Goal: Task Accomplishment & Management: Manage account settings

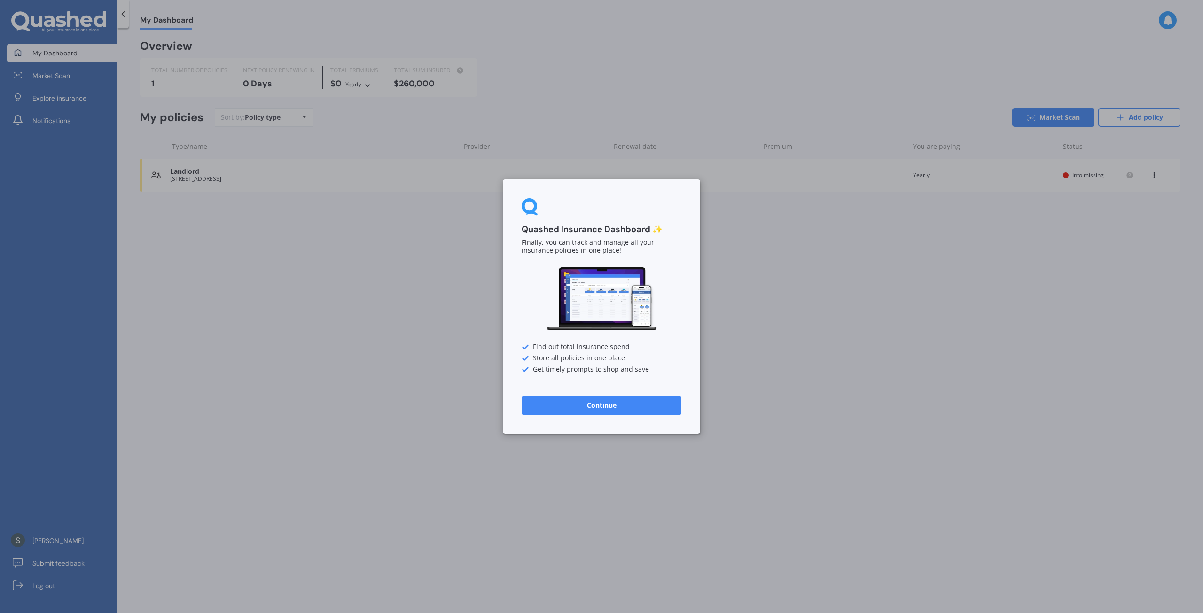
click at [574, 402] on button "Continue" at bounding box center [602, 405] width 160 height 19
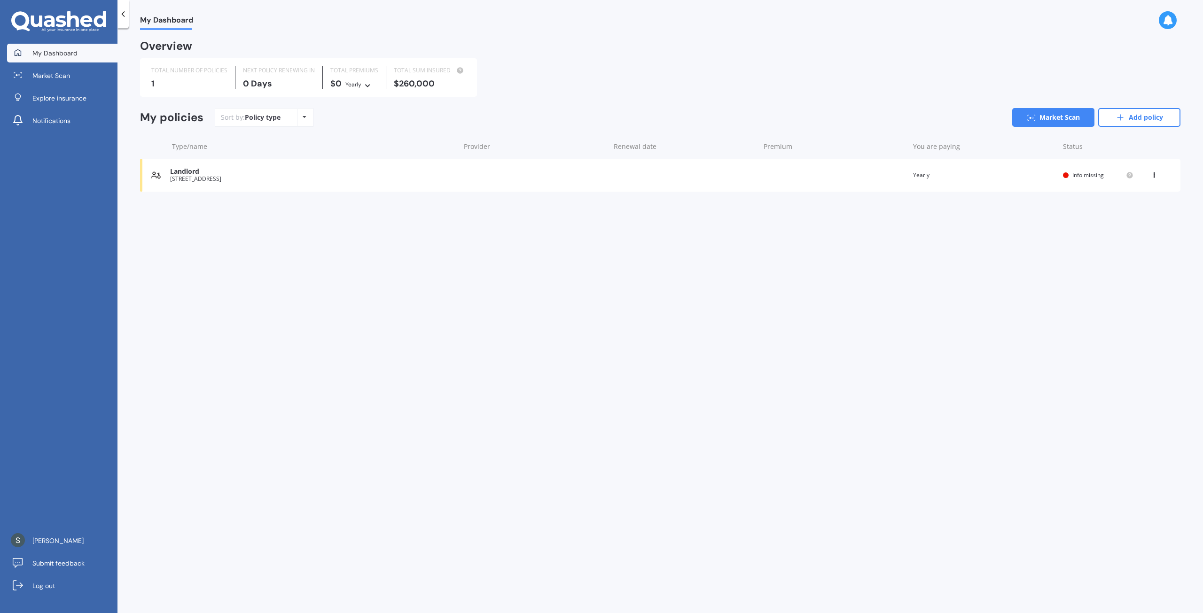
click at [1083, 178] on span "Info missing" at bounding box center [1087, 175] width 31 height 8
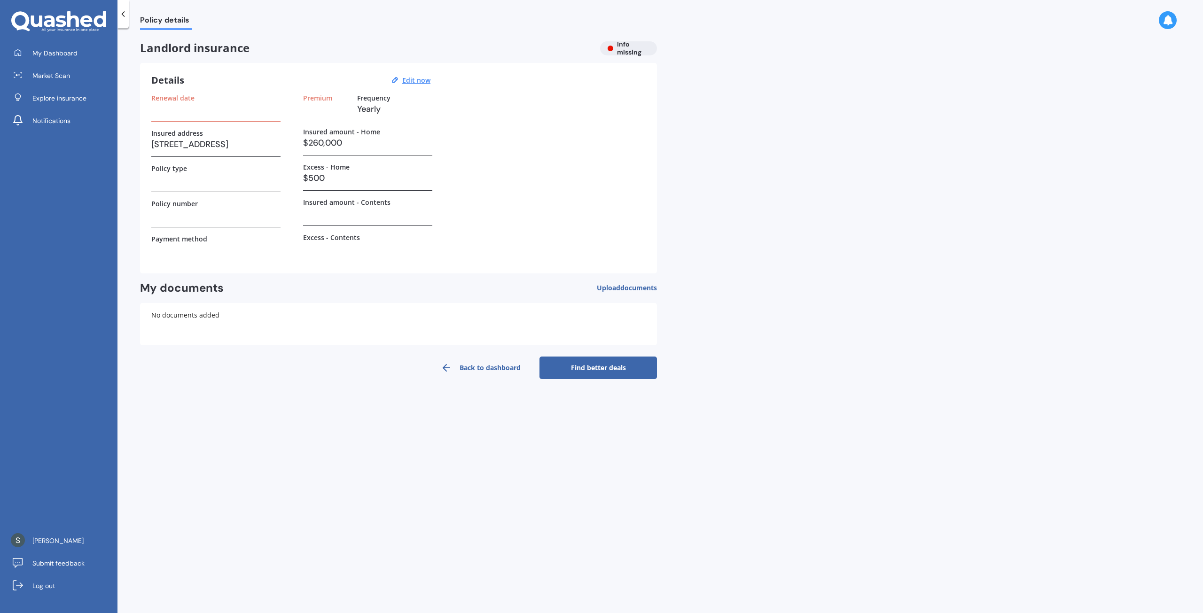
click at [164, 110] on h3 at bounding box center [215, 109] width 129 height 14
click at [463, 362] on link "Back to dashboard" at bounding box center [480, 368] width 117 height 23
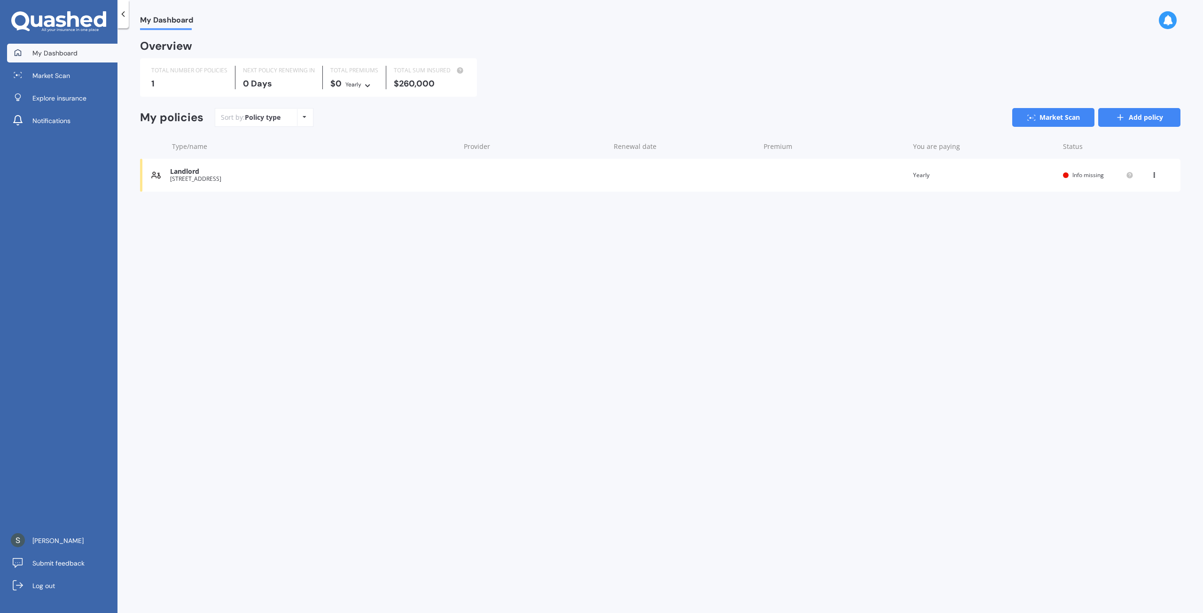
click at [1111, 121] on link "Add policy" at bounding box center [1139, 117] width 82 height 19
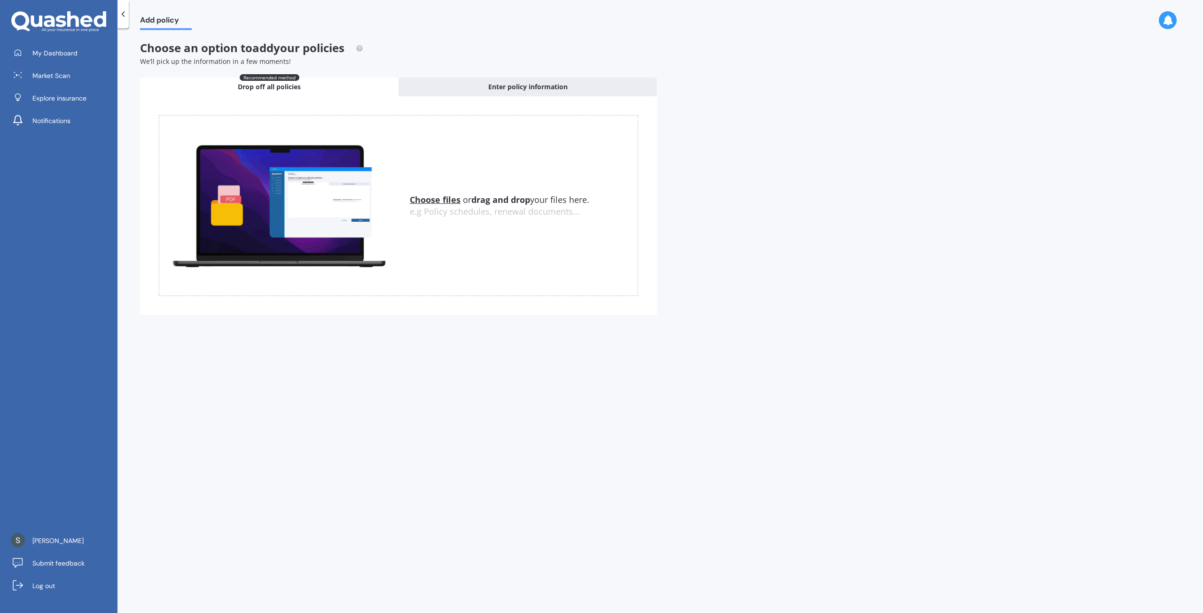
click at [127, 12] on icon at bounding box center [122, 13] width 9 height 9
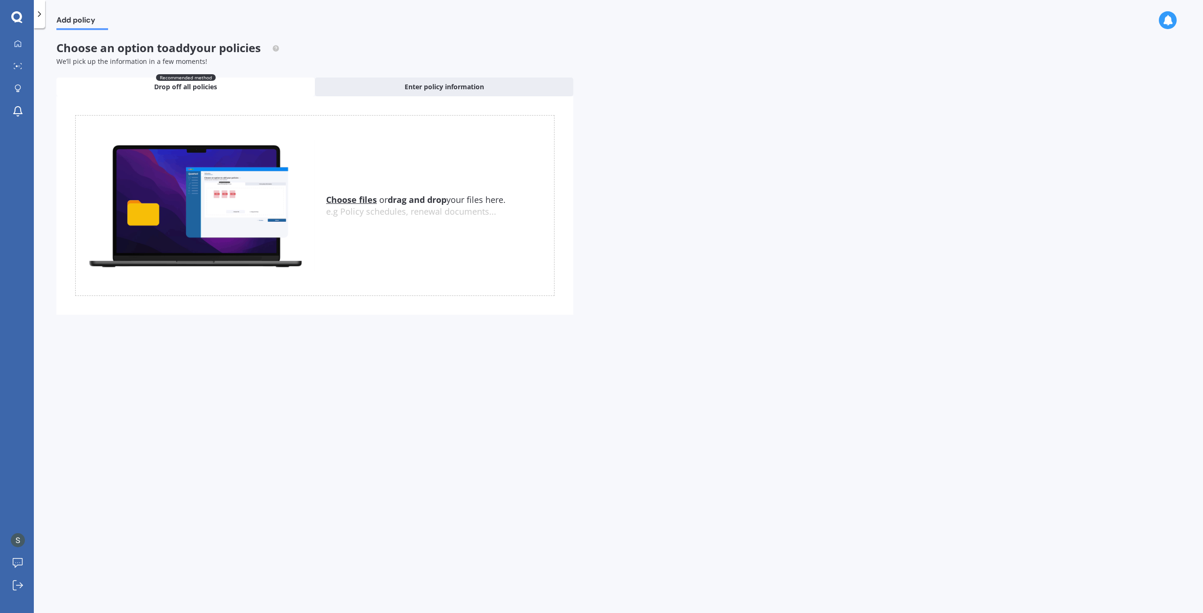
click at [39, 19] on div at bounding box center [39, 14] width 11 height 28
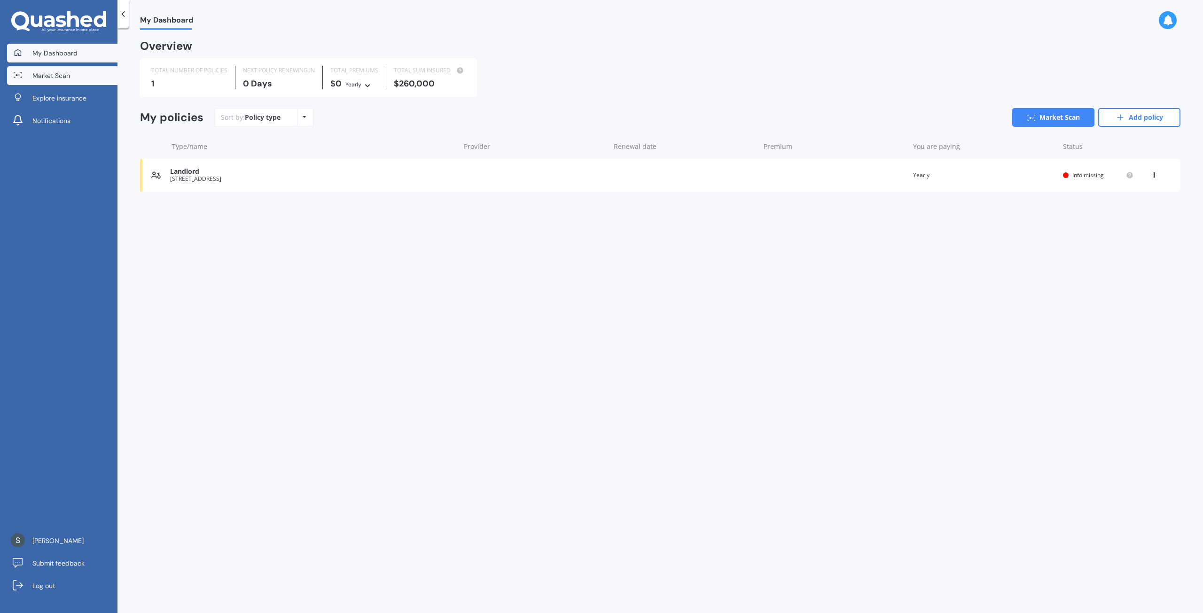
click at [53, 75] on span "Market Scan" at bounding box center [51, 75] width 38 height 9
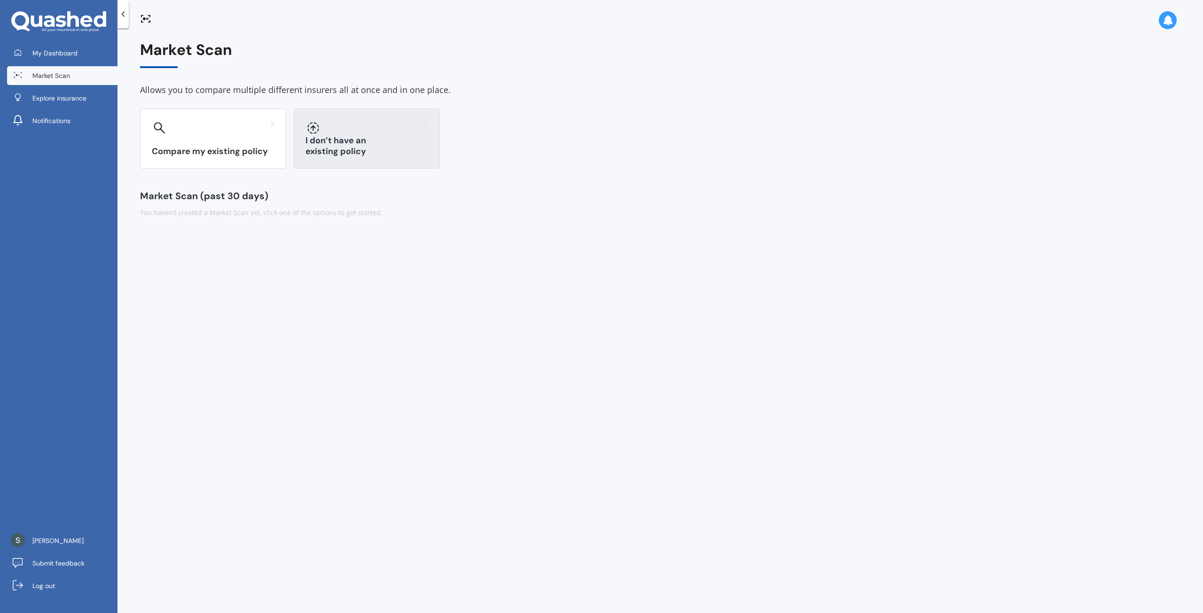
click at [397, 120] on div "I don’t have an existing policy" at bounding box center [367, 139] width 146 height 60
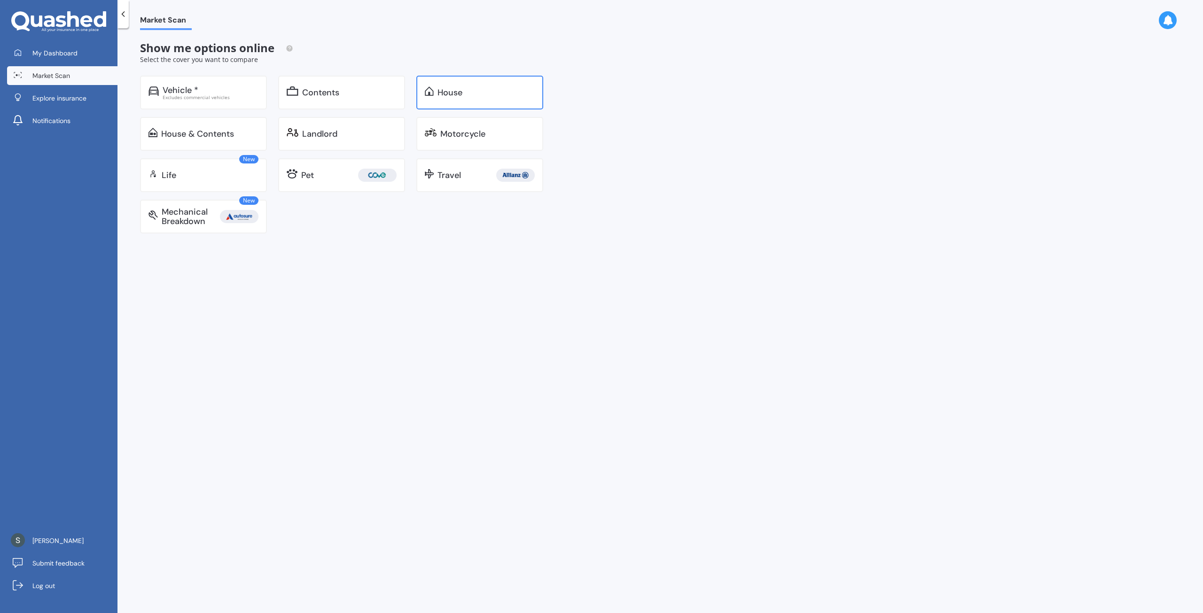
click at [445, 88] on div "House" at bounding box center [450, 92] width 25 height 9
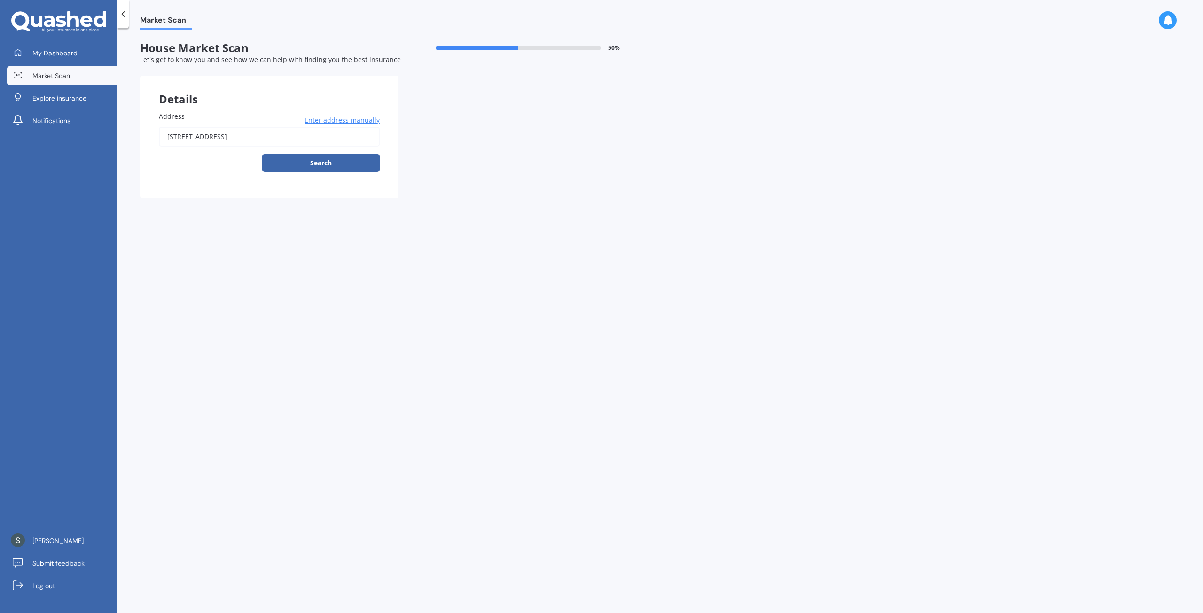
click at [263, 136] on input "[STREET_ADDRESS]" at bounding box center [269, 137] width 221 height 20
type input "[STREET_ADDRESS]"
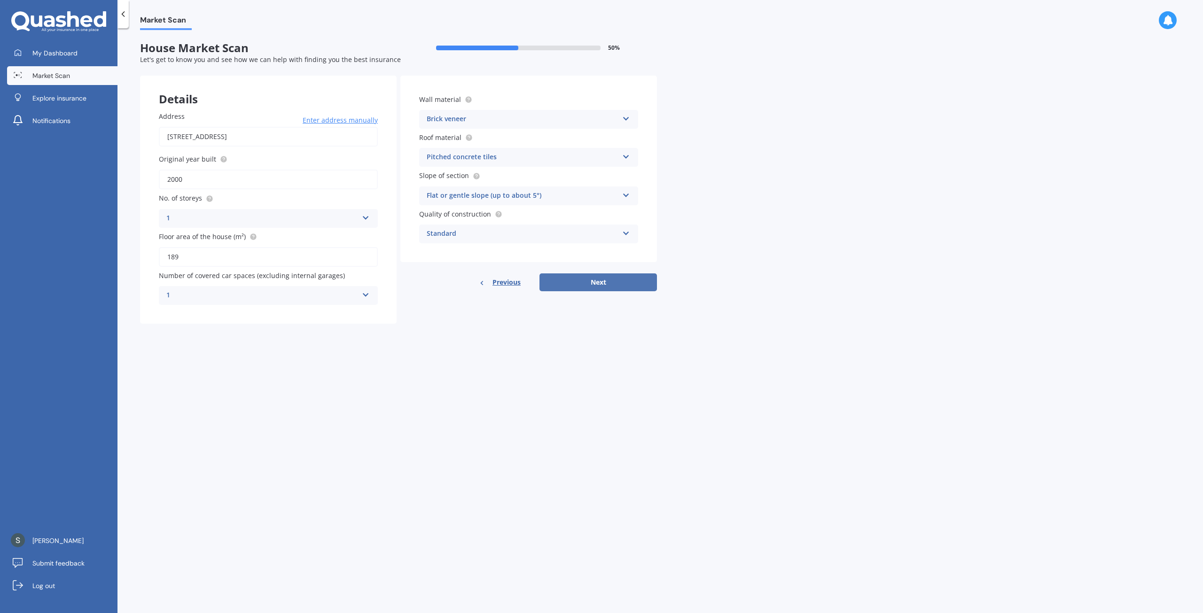
click at [595, 282] on button "Next" at bounding box center [598, 283] width 117 height 18
select select "27"
select select "12"
select select "1992"
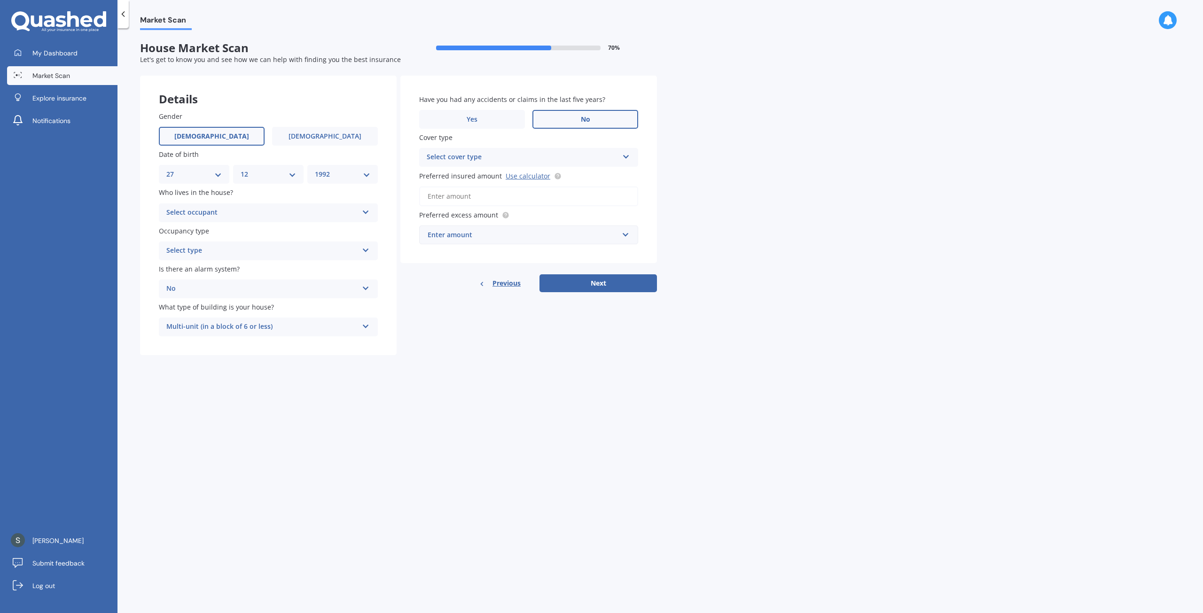
click at [211, 218] on div "Select occupant" at bounding box center [262, 212] width 192 height 11
click at [219, 234] on div "Owner" at bounding box center [268, 231] width 218 height 17
click at [253, 256] on div "Select type" at bounding box center [262, 250] width 192 height 11
click at [244, 273] on div "Permanent" at bounding box center [268, 269] width 218 height 17
click at [342, 292] on div "No" at bounding box center [262, 288] width 192 height 11
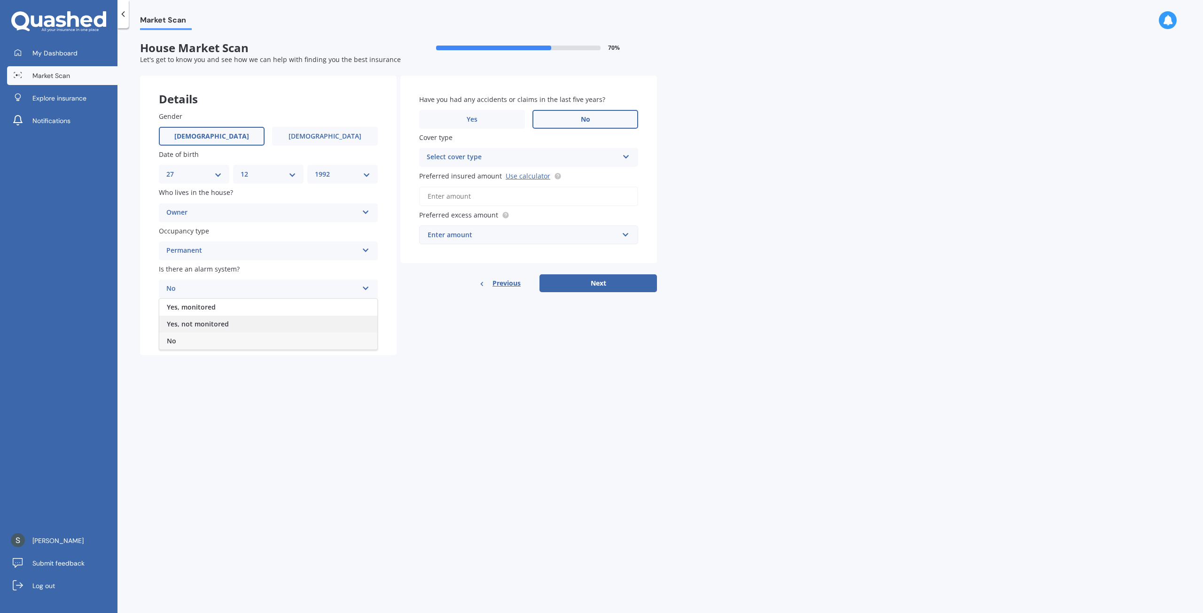
click at [202, 326] on span "Yes, not monitored" at bounding box center [198, 324] width 62 height 9
click at [482, 386] on div "Market Scan House Market Scan 70 % Let's get to know you and see how we can hel…" at bounding box center [660, 322] width 1086 height 585
click at [306, 326] on div "Multi-unit (in a block of 6 or less)" at bounding box center [262, 326] width 192 height 11
click at [247, 344] on div "Freestanding" at bounding box center [268, 345] width 218 height 17
click at [503, 376] on div "Market Scan House Market Scan 70 % Let's get to know you and see how we can hel…" at bounding box center [660, 322] width 1086 height 585
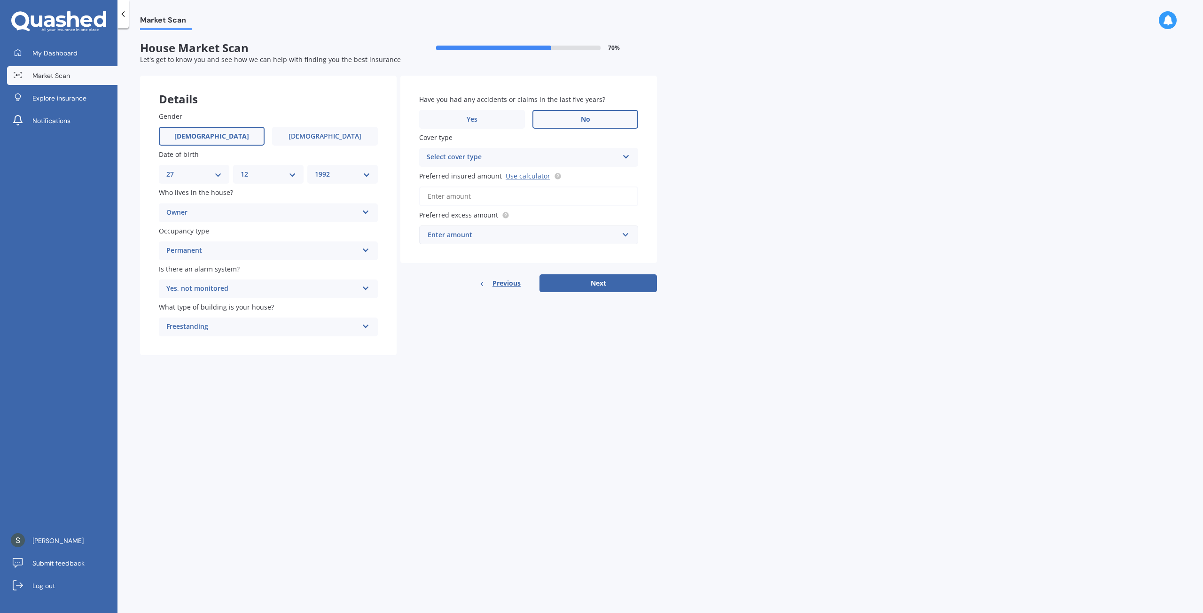
click at [479, 158] on div "Select cover type" at bounding box center [523, 157] width 192 height 11
click at [489, 151] on div "High High" at bounding box center [528, 157] width 219 height 19
drag, startPoint x: 525, startPoint y: 158, endPoint x: 462, endPoint y: 177, distance: 65.3
click at [524, 158] on div "Select cover type" at bounding box center [524, 157] width 187 height 10
click at [450, 179] on div "High" at bounding box center [528, 175] width 217 height 17
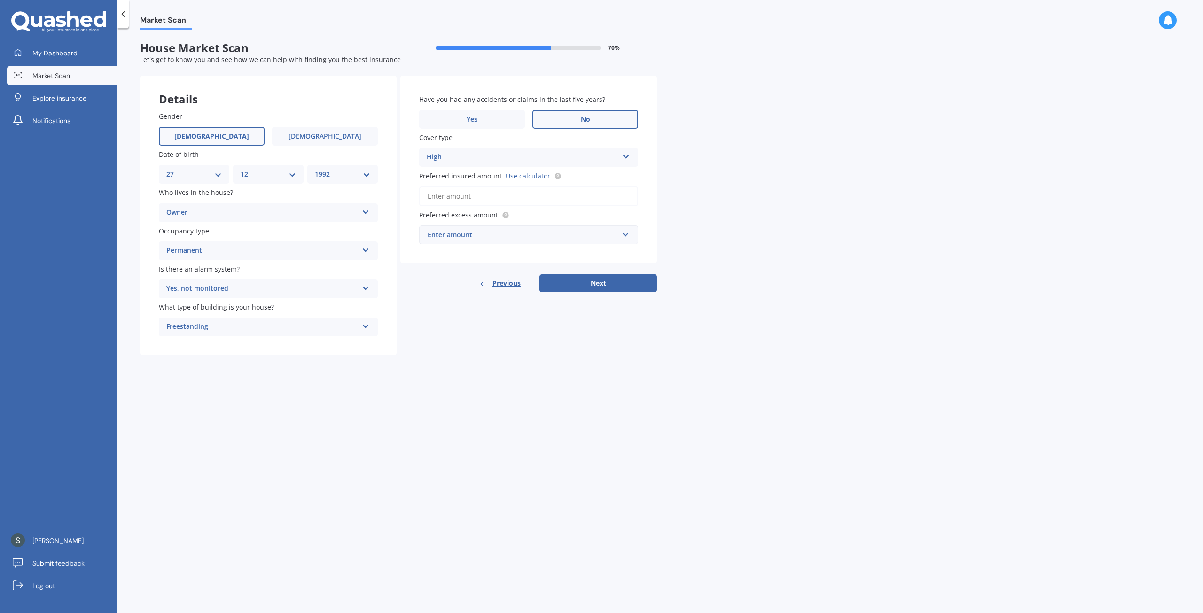
click at [767, 192] on div "Market Scan House Market Scan 70 % Let's get to know you and see how we can hel…" at bounding box center [660, 322] width 1086 height 585
click at [486, 196] on input "Preferred insured amount Use calculator" at bounding box center [528, 197] width 219 height 20
click at [520, 171] on span "Preferred insured amount Use calculator" at bounding box center [490, 176] width 142 height 10
click at [520, 187] on input "Preferred insured amount Use calculator" at bounding box center [528, 197] width 219 height 20
click at [521, 175] on link "Use calculator" at bounding box center [528, 176] width 45 height 9
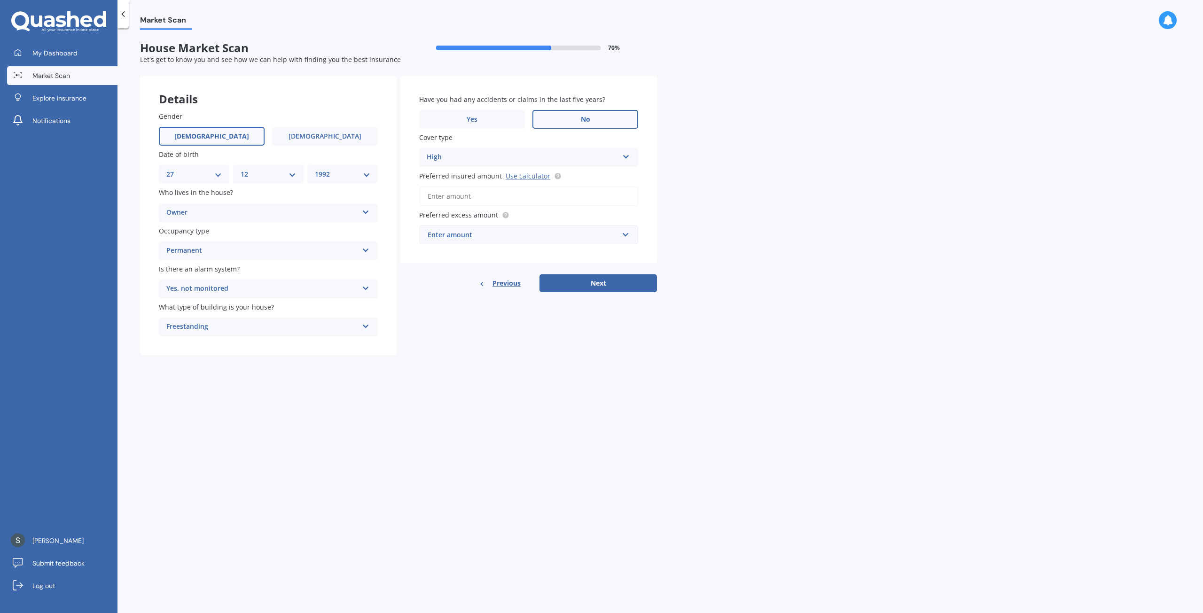
click at [473, 197] on input "Preferred insured amount Use calculator" at bounding box center [528, 197] width 219 height 20
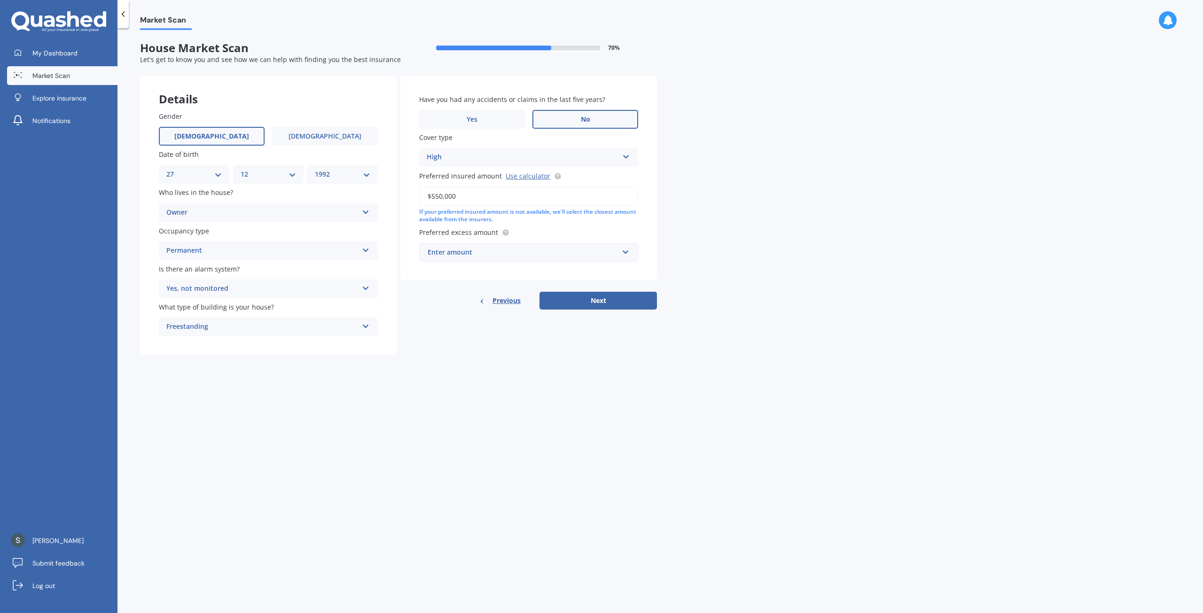
type input "$550,000"
click at [834, 238] on div "Market Scan House Market Scan 70 % Let's get to know you and see how we can hel…" at bounding box center [660, 322] width 1086 height 585
click at [546, 234] on label "Preferred excess amount" at bounding box center [526, 232] width 215 height 10
click at [541, 243] on input "text" at bounding box center [525, 252] width 211 height 18
click at [445, 301] on div "$500" at bounding box center [529, 304] width 218 height 17
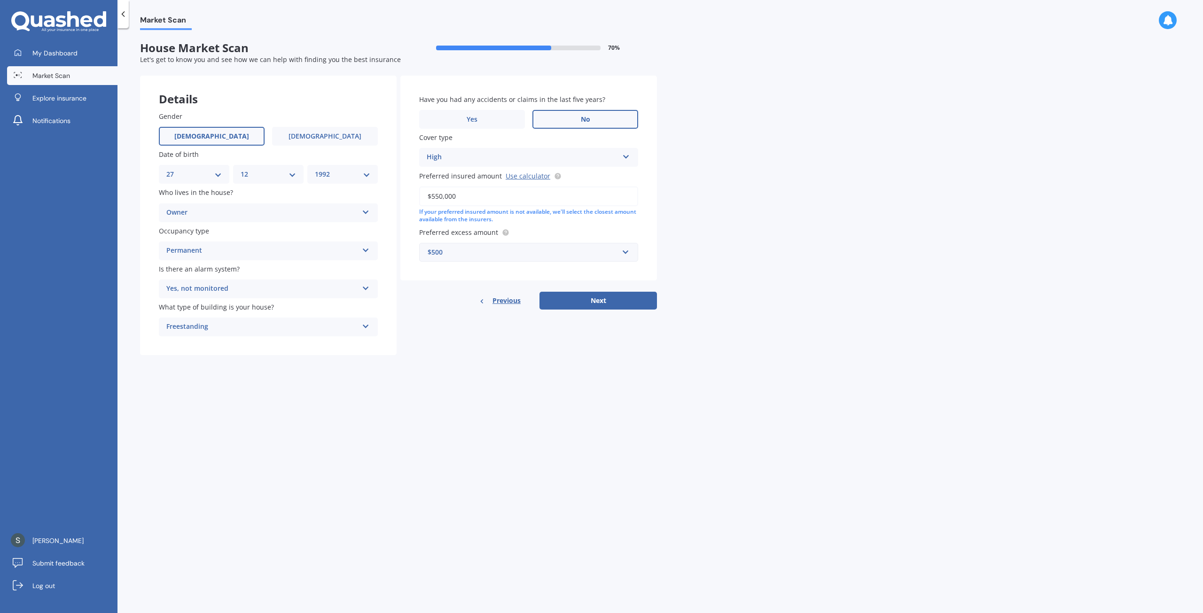
click at [847, 258] on div "Market Scan House Market Scan 70 % Let's get to know you and see how we can hel…" at bounding box center [660, 322] width 1086 height 585
click at [586, 250] on div "$500" at bounding box center [523, 252] width 191 height 10
click at [811, 229] on div "Market Scan House Market Scan 70 % Let's get to know you and see how we can hel…" at bounding box center [660, 322] width 1086 height 585
click at [448, 248] on div "$500" at bounding box center [523, 252] width 191 height 10
click at [441, 336] on span "$1,000" at bounding box center [437, 339] width 21 height 9
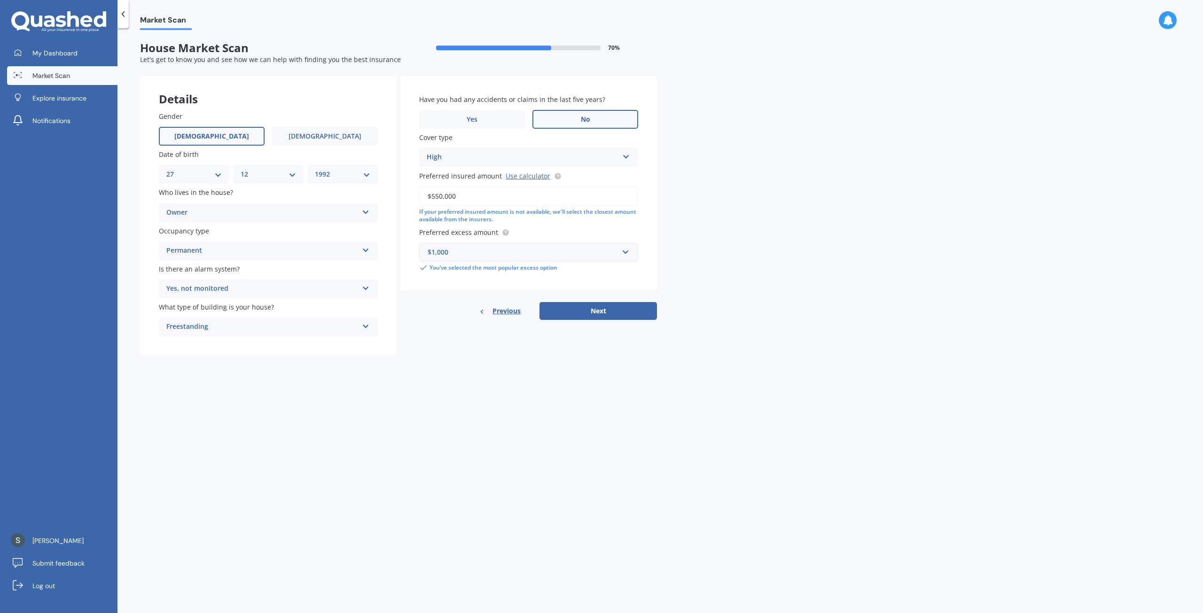
click at [757, 253] on div "Market Scan House Market Scan 70 % Let's get to know you and see how we can hel…" at bounding box center [660, 322] width 1086 height 585
click at [591, 313] on button "Next" at bounding box center [598, 311] width 117 height 18
select select "27"
select select "12"
select select "1992"
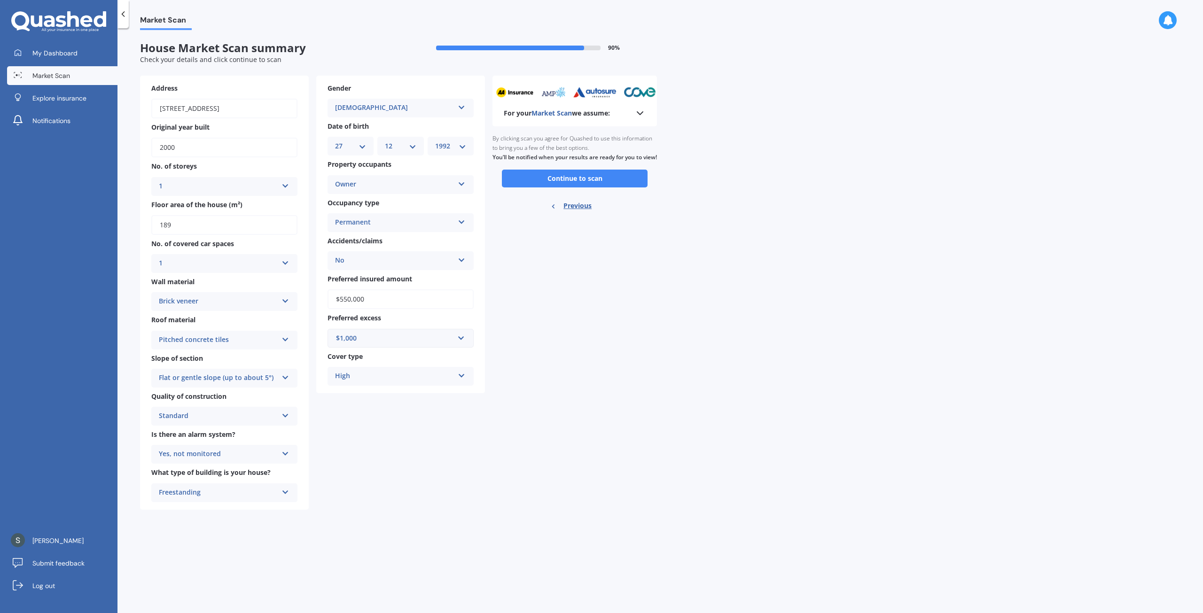
click at [252, 262] on div "1" at bounding box center [218, 263] width 119 height 11
click at [138, 258] on div "Market Scan House Market Scan summary 90 % Check your details and click continu…" at bounding box center [660, 322] width 1086 height 585
click at [169, 258] on div "1" at bounding box center [218, 263] width 119 height 11
click at [134, 257] on div "Market Scan House Market Scan summary 90 % Check your details and click continu…" at bounding box center [660, 322] width 1086 height 585
click at [595, 186] on button "Continue to scan" at bounding box center [575, 179] width 146 height 18
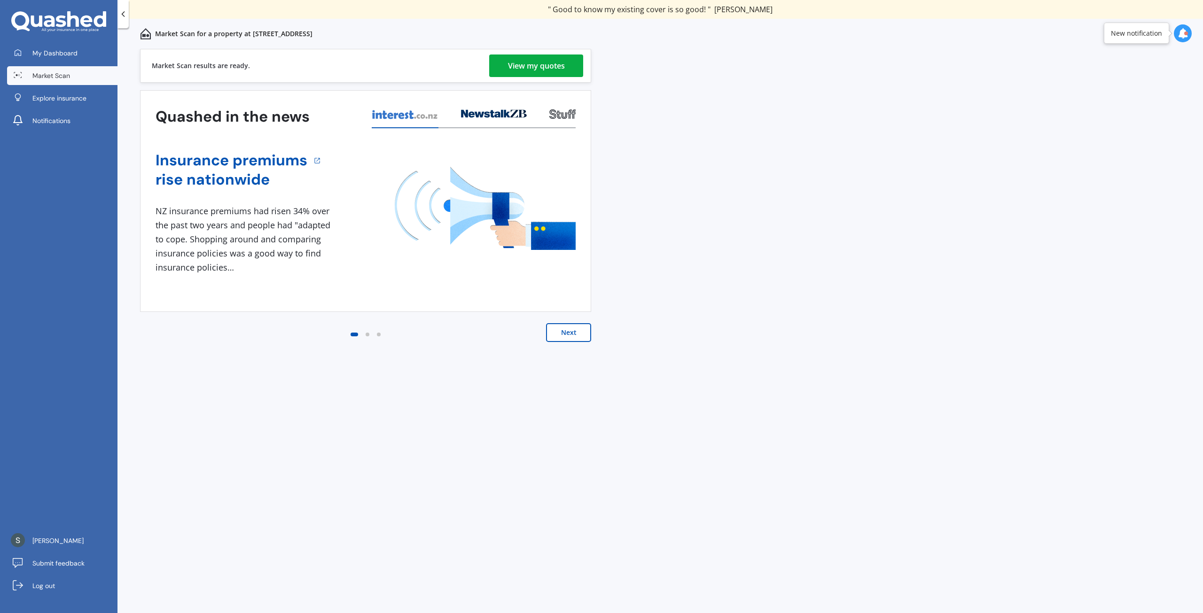
click at [552, 56] on div "View my quotes" at bounding box center [536, 66] width 57 height 23
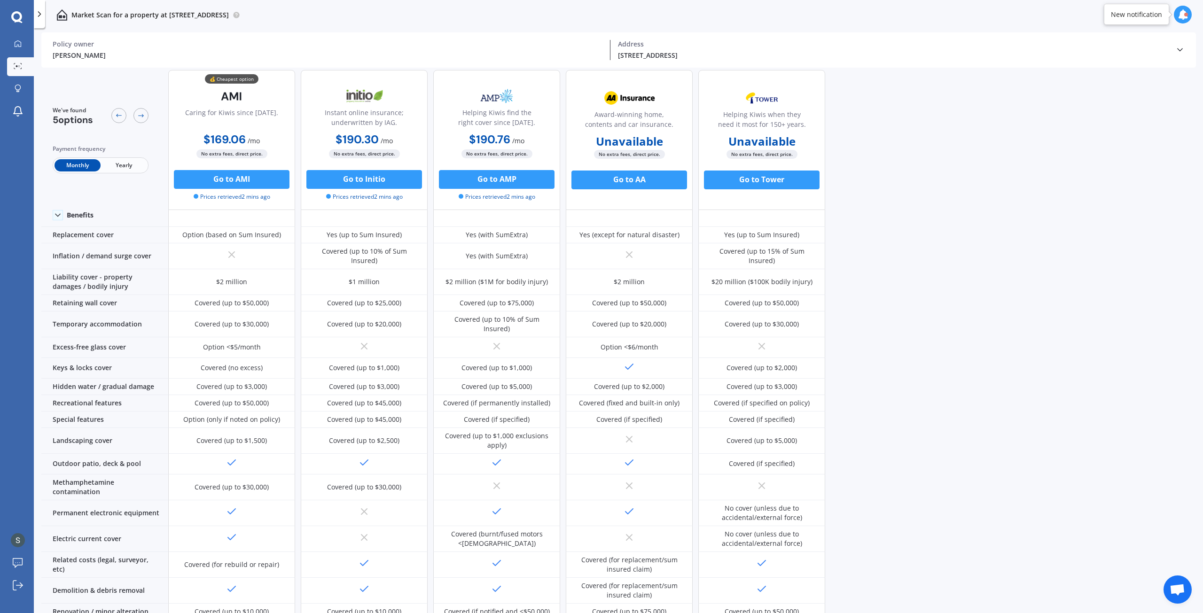
scroll to position [47, 0]
click at [1024, 250] on div "We've found 5 options Payment frequency Monthly Yearly 💰 Cheapest option Caring…" at bounding box center [622, 296] width 1162 height 546
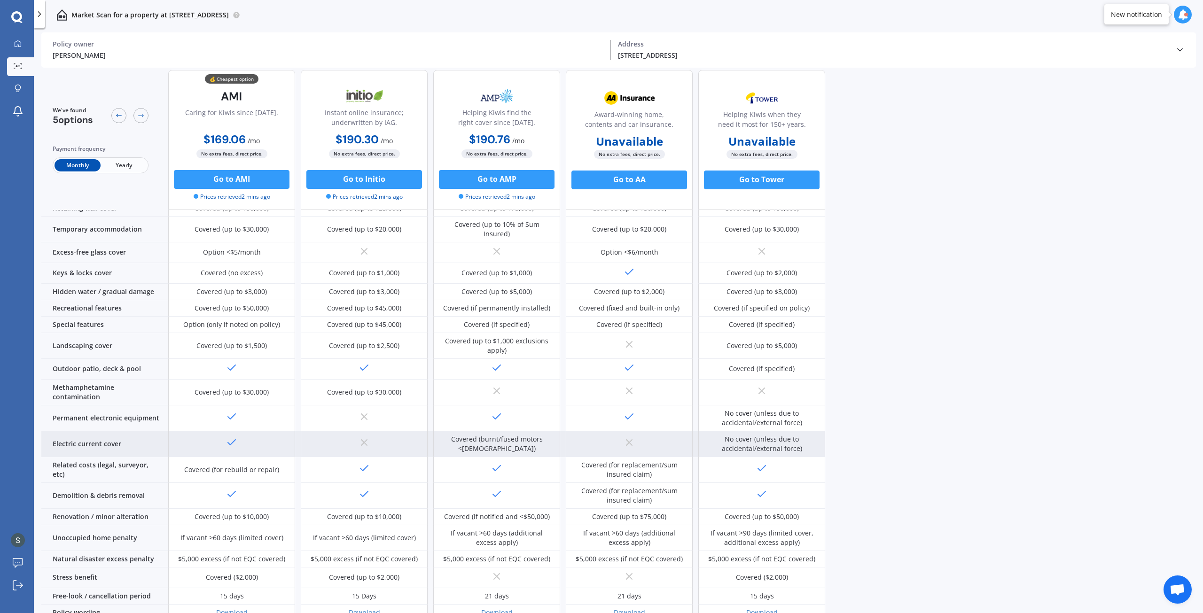
scroll to position [175, 0]
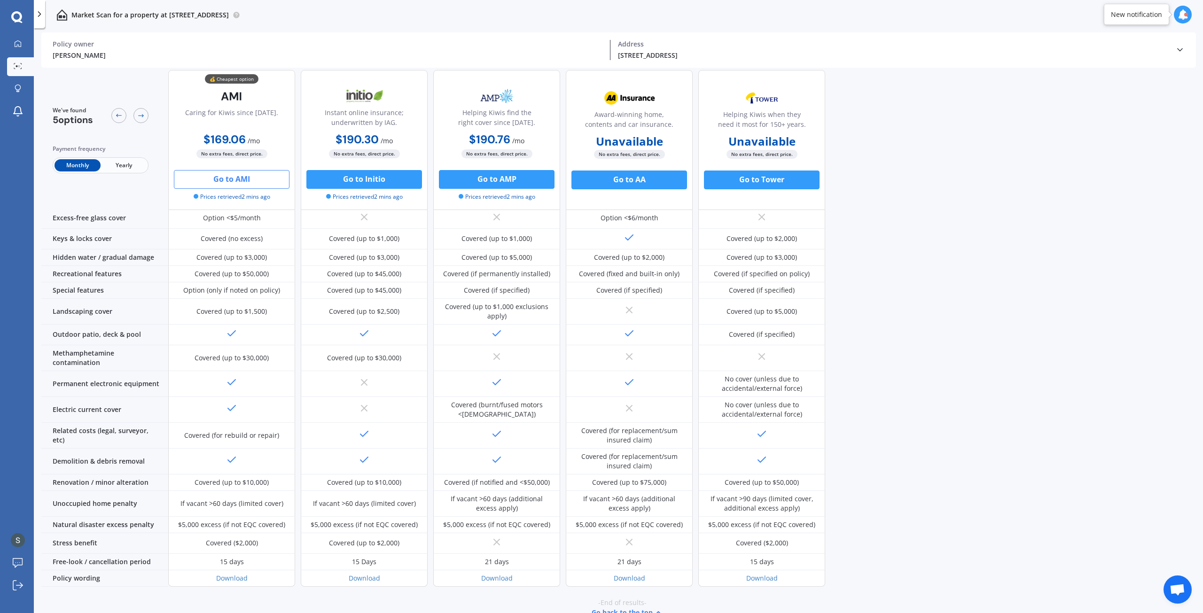
click at [236, 175] on button "Go to AMI" at bounding box center [232, 179] width 116 height 19
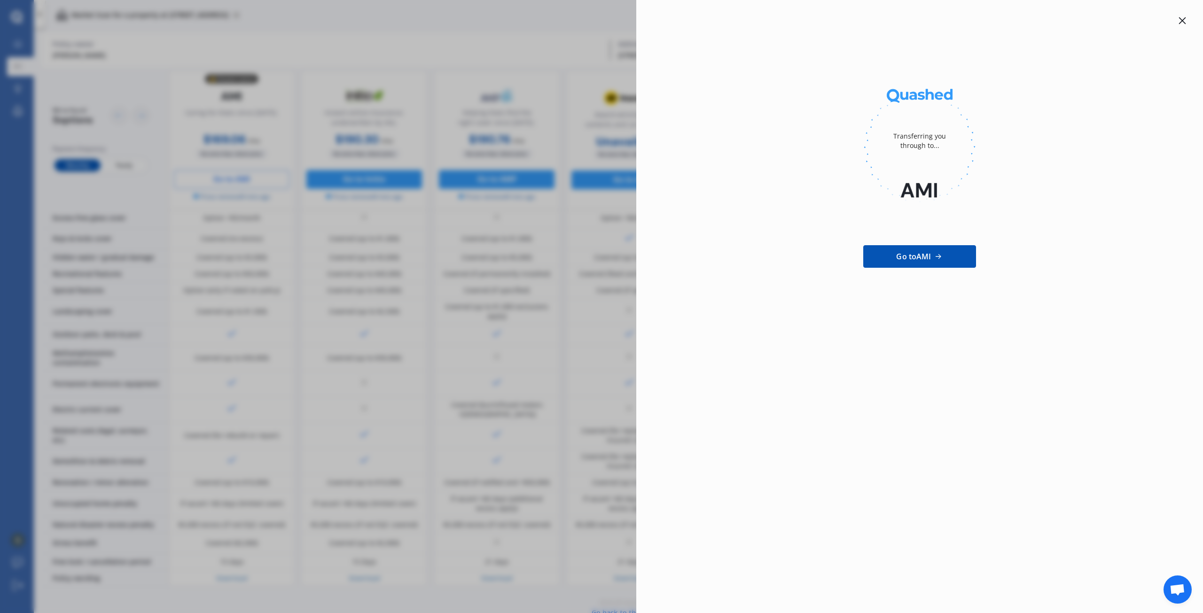
click at [1181, 19] on icon at bounding box center [1182, 20] width 7 height 7
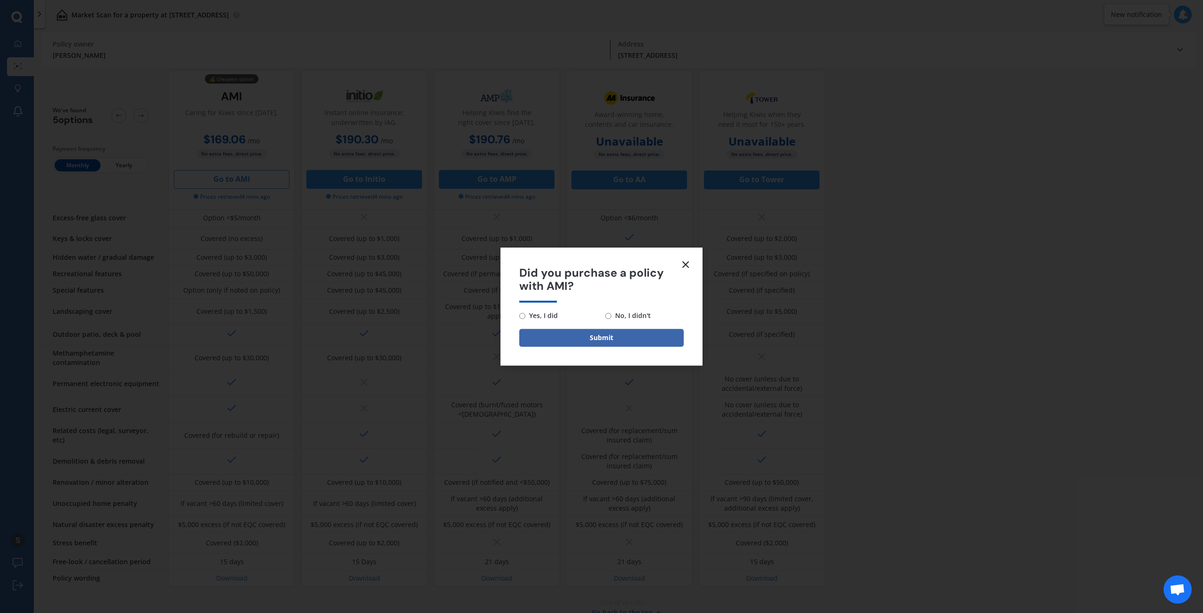
click at [681, 264] on icon at bounding box center [685, 264] width 11 height 11
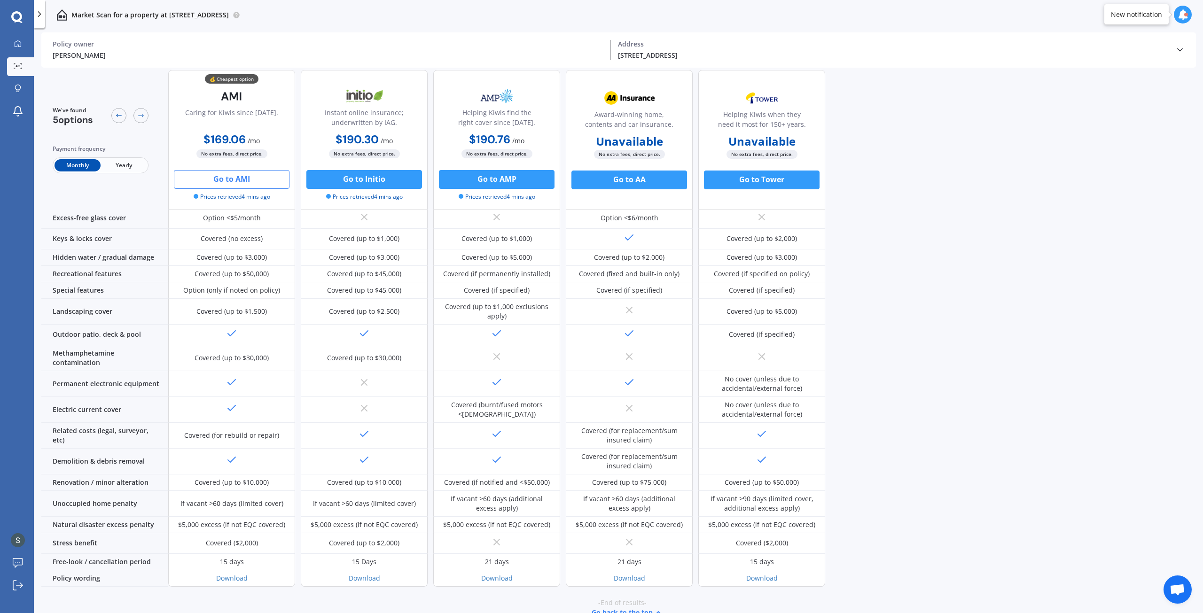
click at [112, 165] on span "Yearly" at bounding box center [124, 165] width 46 height 12
click at [72, 162] on span "Monthly" at bounding box center [78, 165] width 46 height 12
click at [124, 166] on span "Yearly" at bounding box center [124, 165] width 46 height 12
click at [64, 164] on span "Monthly" at bounding box center [78, 165] width 46 height 12
click at [128, 165] on span "Yearly" at bounding box center [124, 165] width 46 height 12
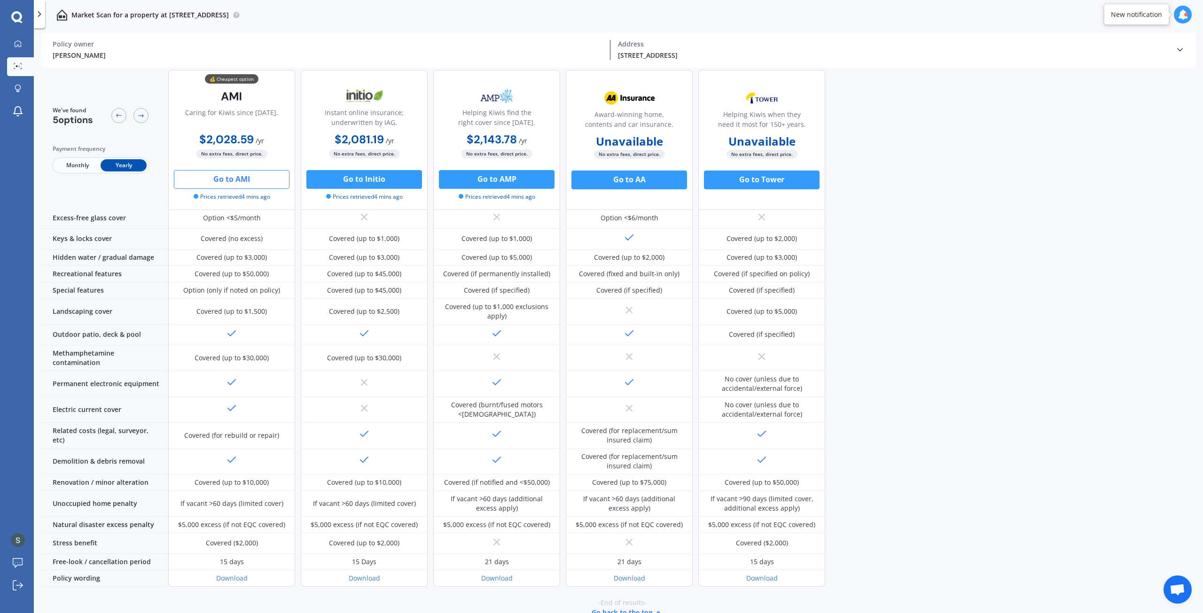
click at [236, 174] on button "Go to AMI" at bounding box center [232, 179] width 116 height 19
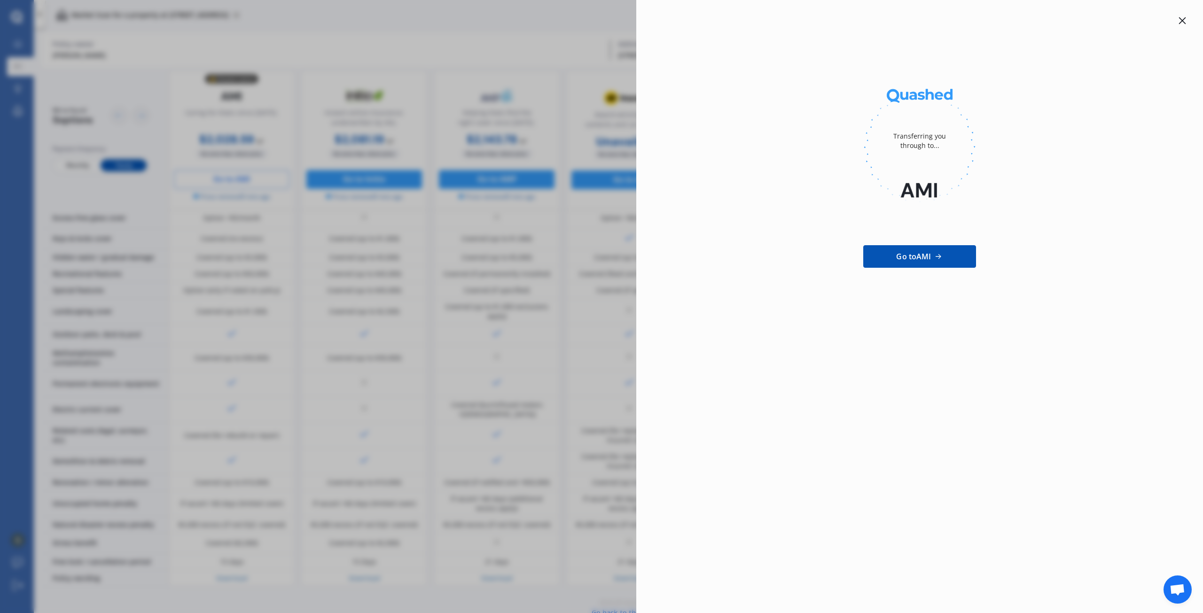
click at [1185, 19] on icon at bounding box center [1183, 21] width 8 height 8
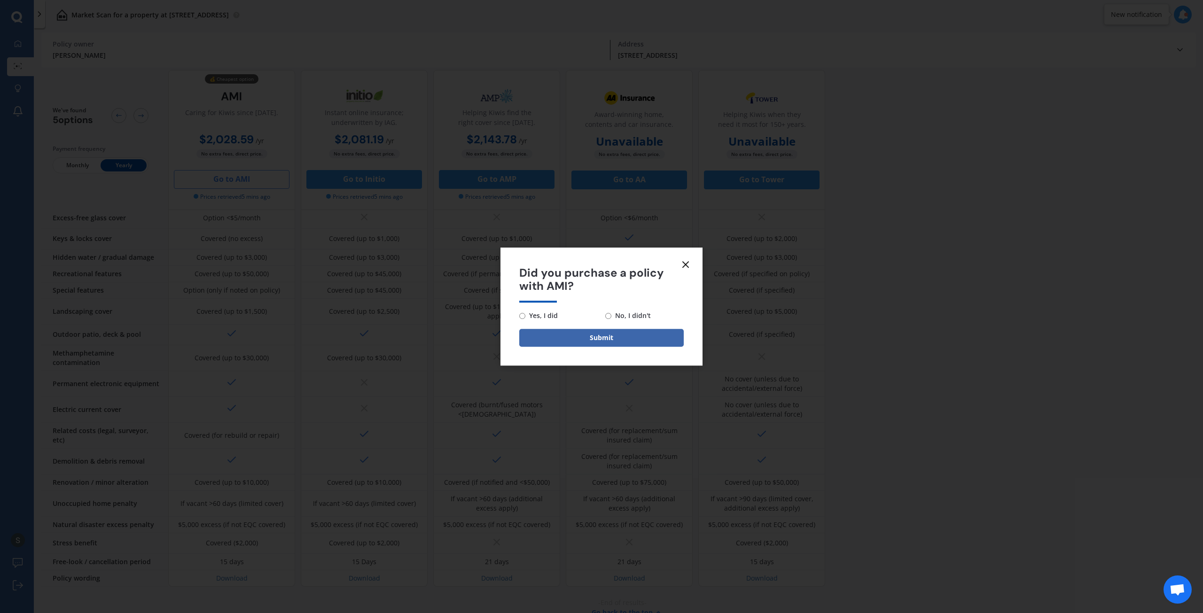
click at [682, 265] on icon at bounding box center [685, 264] width 11 height 11
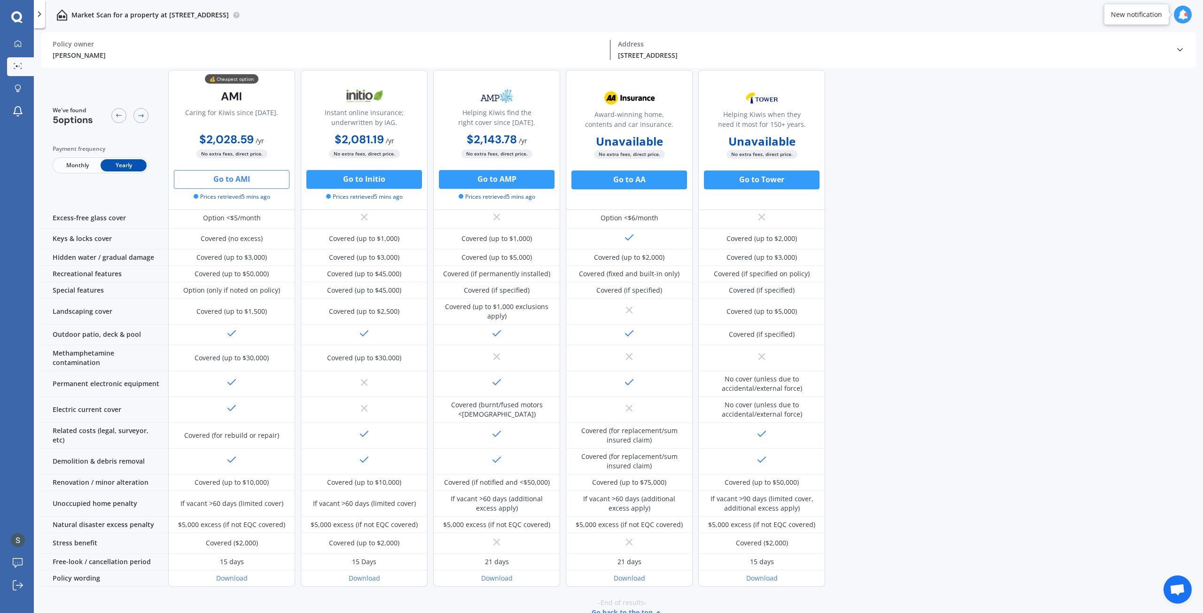
click at [980, 227] on div "We've found 5 options Payment frequency Monthly Yearly 💰 Cheapest option Caring…" at bounding box center [622, 168] width 1162 height 546
click at [642, 183] on button "Go to AA" at bounding box center [629, 180] width 116 height 19
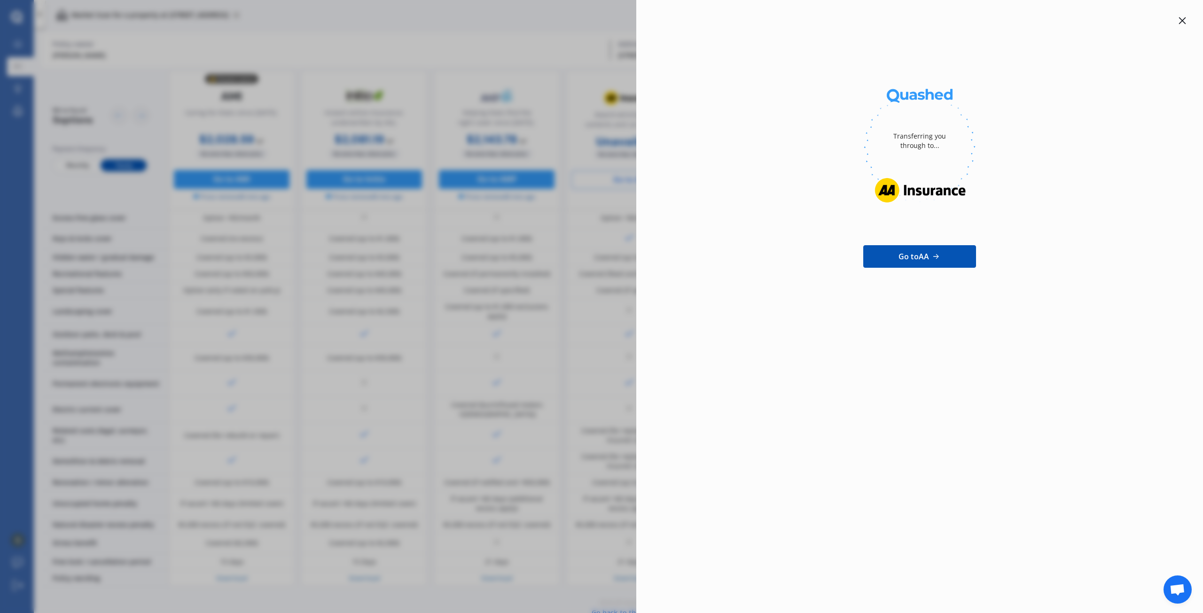
click at [1185, 22] on icon at bounding box center [1183, 21] width 8 height 8
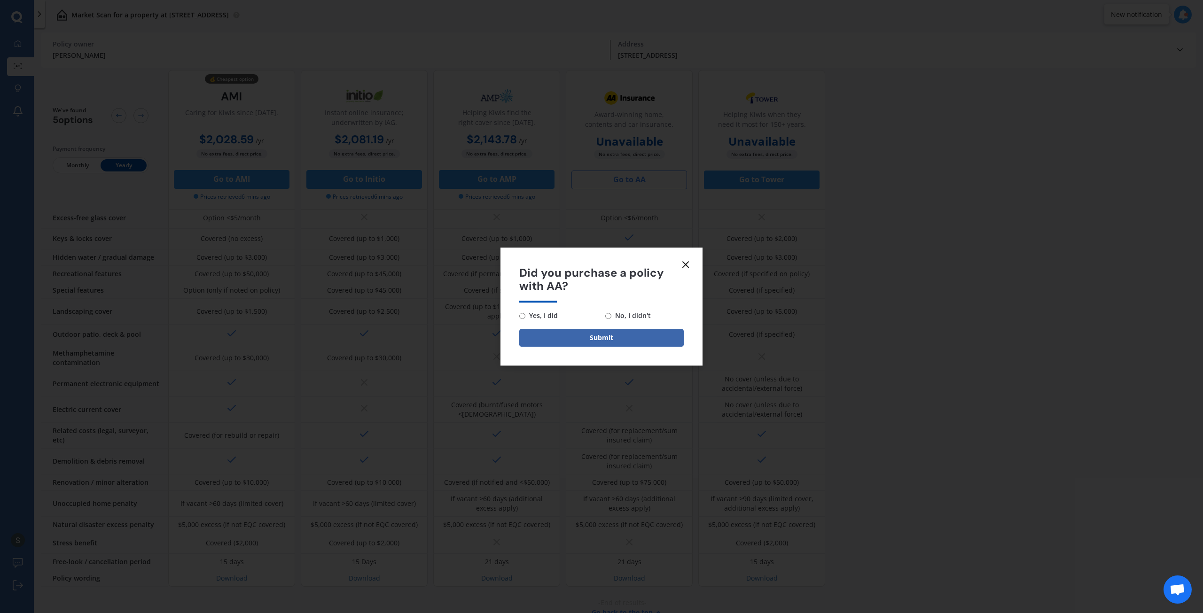
click at [684, 268] on icon at bounding box center [685, 264] width 11 height 11
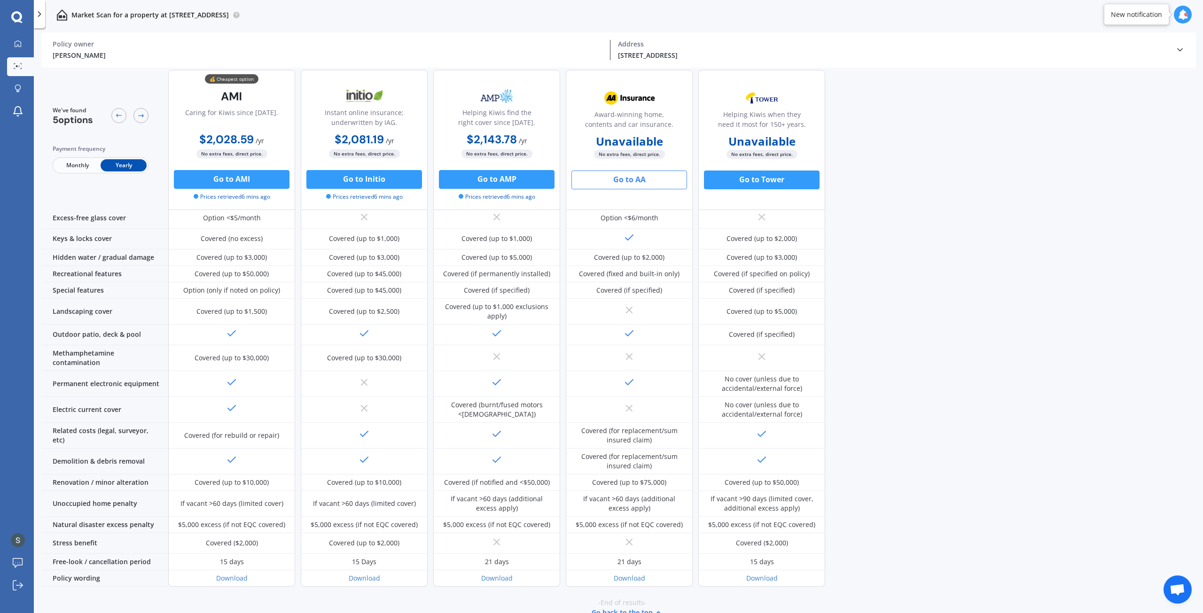
click at [1001, 266] on div "We've found 5 options Payment frequency Monthly Yearly 💰 Cheapest option Caring…" at bounding box center [622, 168] width 1162 height 546
click at [14, 39] on link "My Dashboard" at bounding box center [20, 44] width 27 height 19
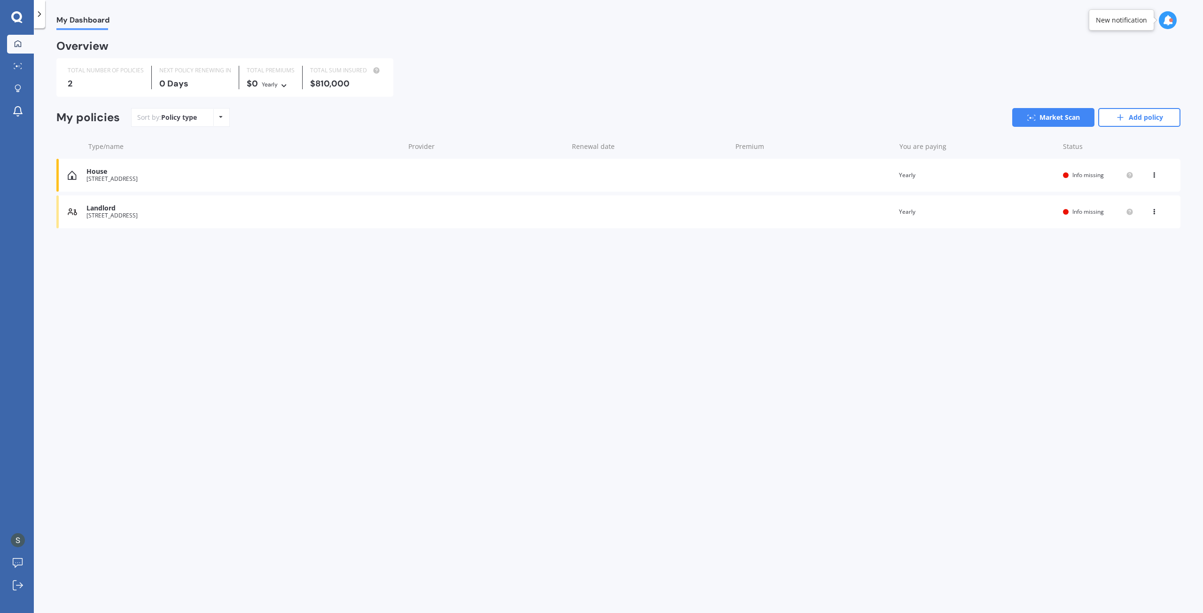
click at [1156, 177] on div "View option View policy Delete" at bounding box center [1155, 175] width 8 height 9
click at [1133, 213] on div "Delete" at bounding box center [1133, 212] width 93 height 19
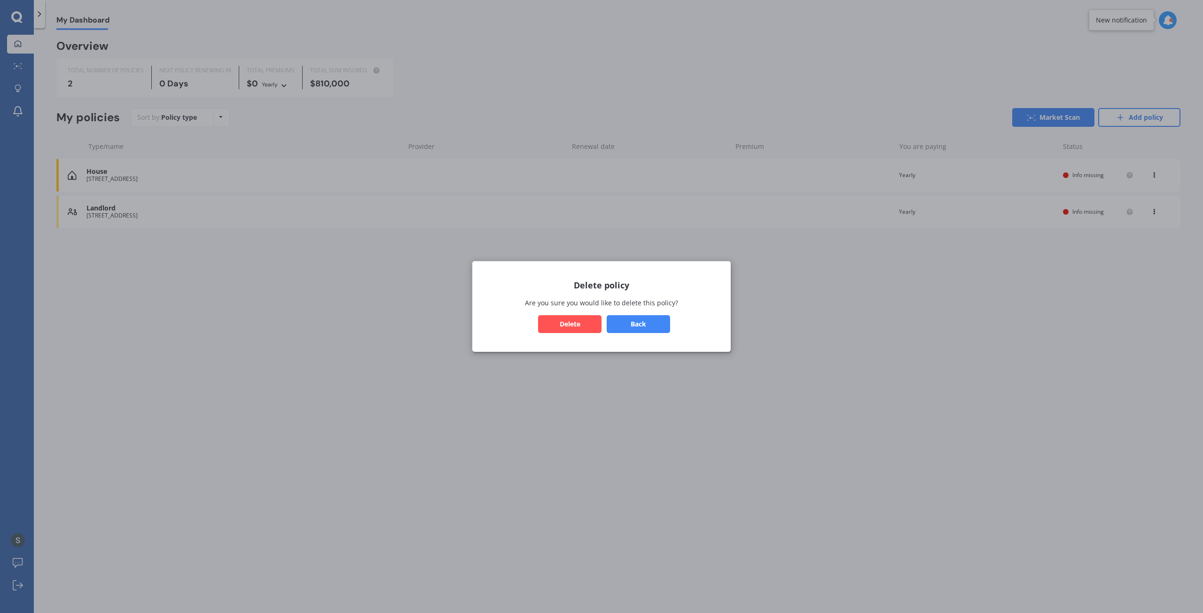
click at [548, 328] on button "Delete" at bounding box center [569, 324] width 63 height 18
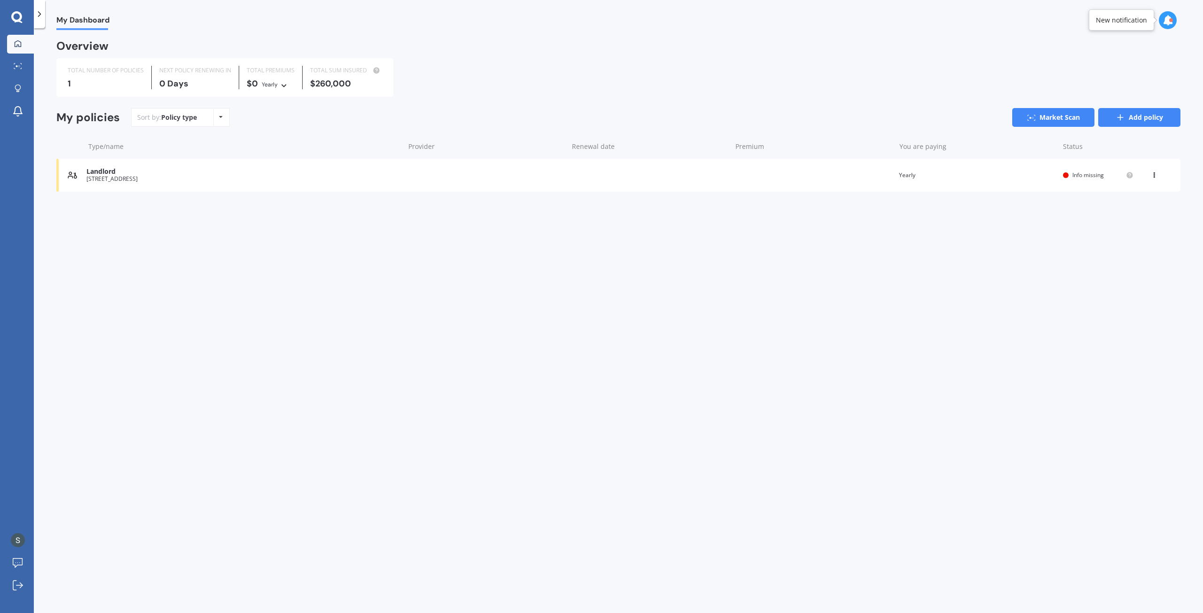
click at [1142, 112] on link "Add policy" at bounding box center [1139, 117] width 82 height 19
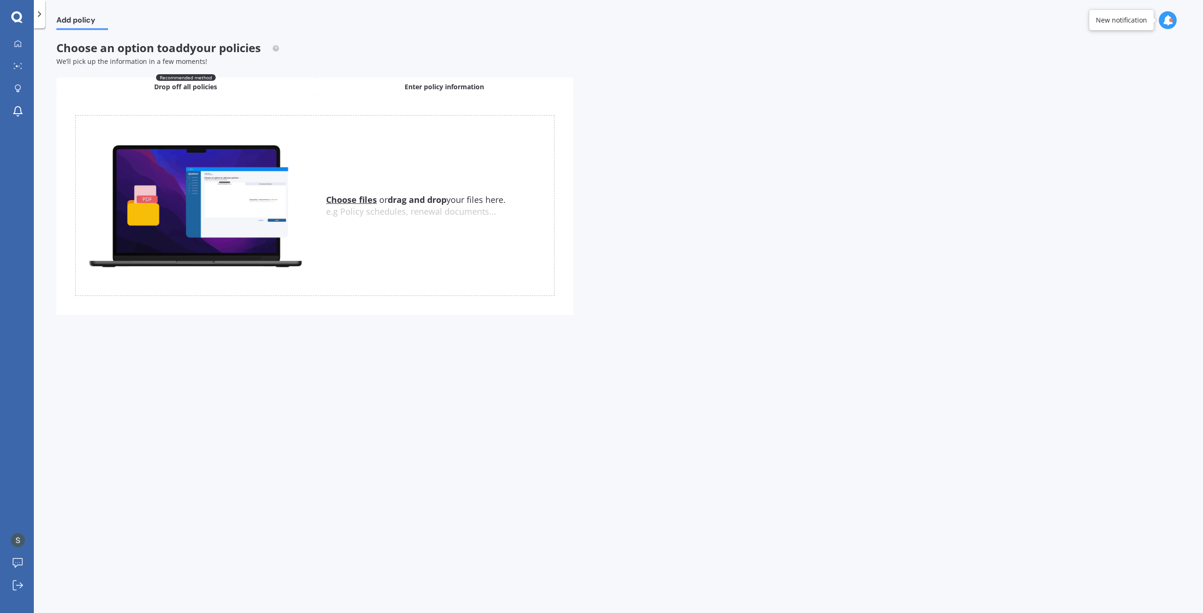
click at [418, 81] on div "Enter policy information" at bounding box center [444, 87] width 258 height 19
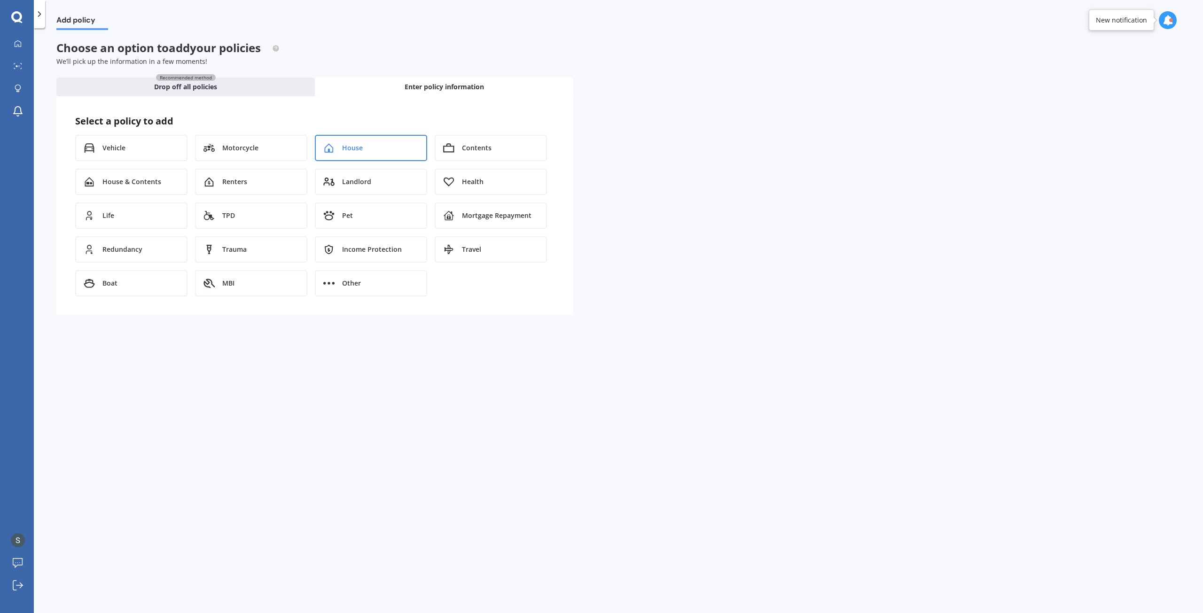
click at [359, 146] on span "House" at bounding box center [352, 147] width 21 height 9
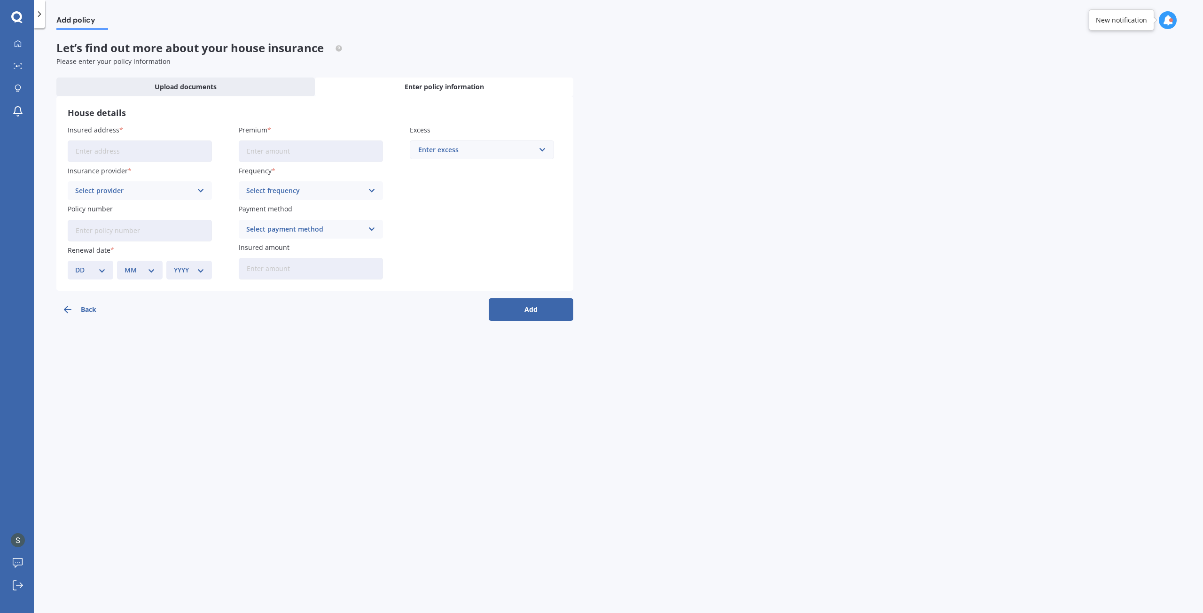
click at [137, 148] on input "Insured address" at bounding box center [140, 152] width 144 height 22
type input "[STREET_ADDRESS]"
click at [147, 198] on div "Select provider AA AMI AMP ANZ ASB Ando BNZ Co-Operative Bank FMG Initio Kiwiba…" at bounding box center [140, 190] width 144 height 19
click at [141, 229] on div "AMI" at bounding box center [139, 226] width 143 height 17
click at [134, 259] on input "Policy number" at bounding box center [140, 269] width 144 height 22
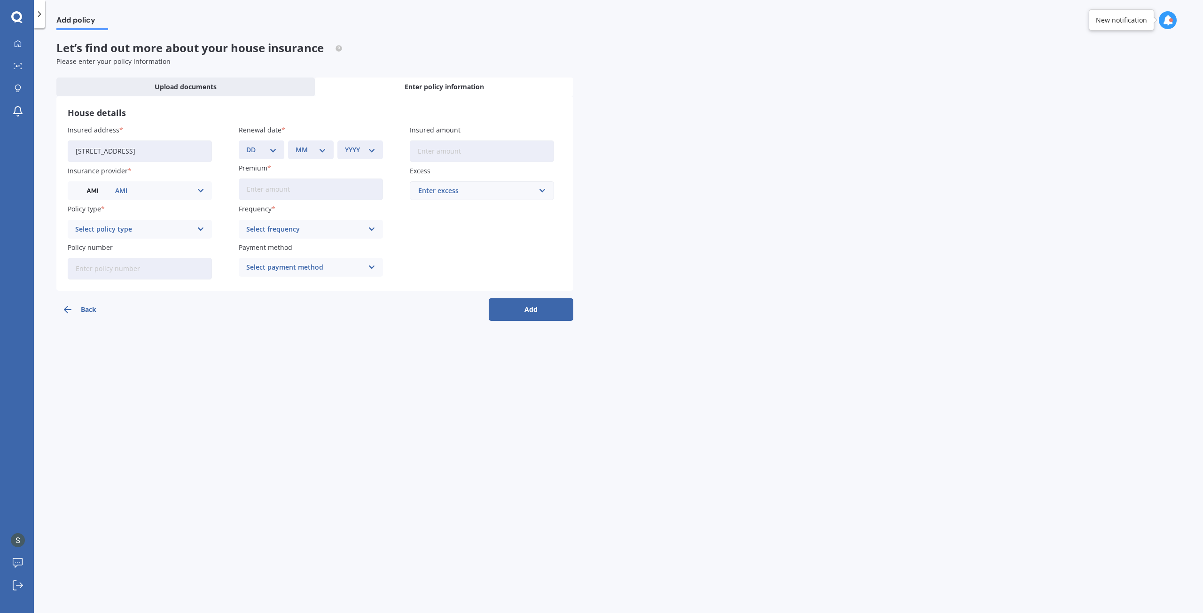
paste input "HOMA01586775"
type input "HOMA01586775"
click at [269, 333] on div "Add policy Let’s find out more about your house insurance Please enter your pol…" at bounding box center [618, 322] width 1169 height 585
click at [155, 228] on div "Select policy type" at bounding box center [133, 229] width 117 height 10
click at [149, 250] on div "Premier House" at bounding box center [139, 247] width 143 height 17
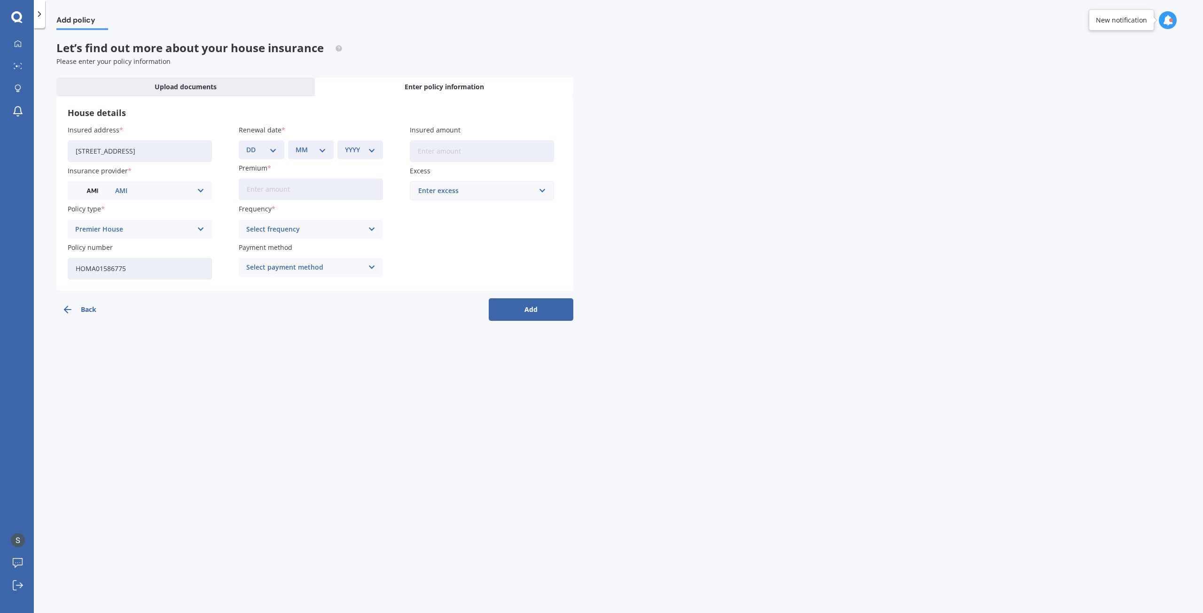
click at [135, 226] on div "Premier House" at bounding box center [133, 229] width 117 height 10
click at [149, 283] on div "Home Plus" at bounding box center [139, 281] width 143 height 17
click at [369, 391] on div "Add policy Let’s find out more about your house insurance Please enter your pol…" at bounding box center [618, 322] width 1169 height 585
click at [297, 209] on label "Frequency" at bounding box center [309, 209] width 141 height 10
click at [298, 225] on div "Select frequency" at bounding box center [304, 229] width 117 height 10
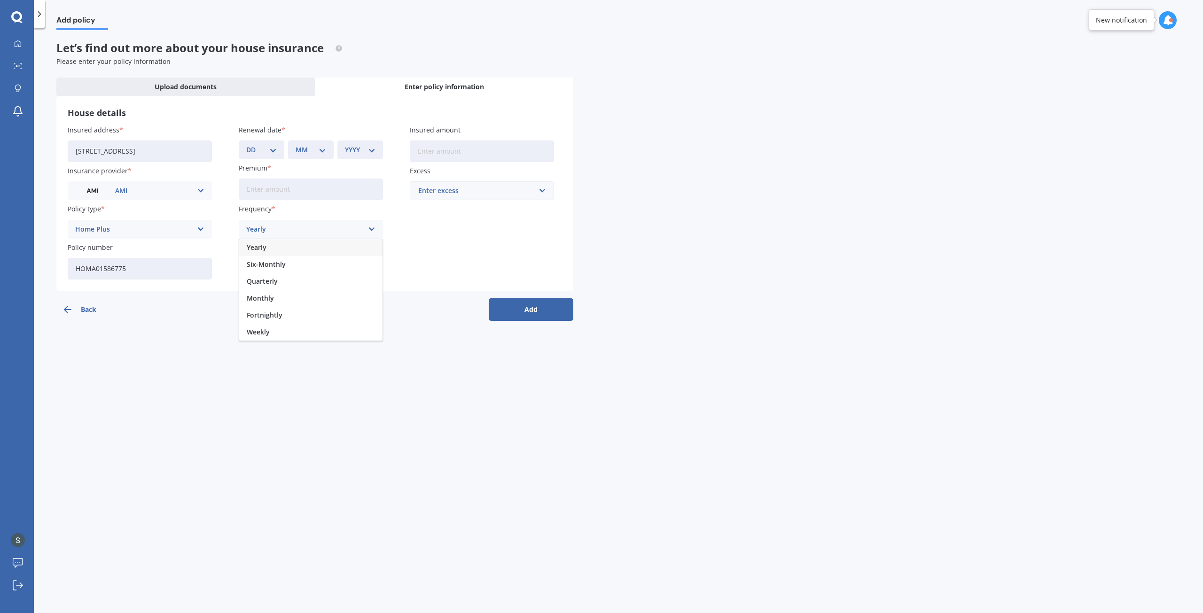
click at [292, 245] on div "Yearly" at bounding box center [310, 247] width 143 height 17
click at [307, 261] on div "Select payment method Direct debit - bank account Direct debit - credit/debit c…" at bounding box center [311, 267] width 144 height 19
click at [339, 301] on span "Direct debit - credit/debit card" at bounding box center [296, 302] width 98 height 7
click at [379, 353] on div "Add policy Let’s find out more about your house insurance Please enter your pol…" at bounding box center [618, 322] width 1169 height 585
click at [318, 186] on input "Premium" at bounding box center [311, 190] width 144 height 22
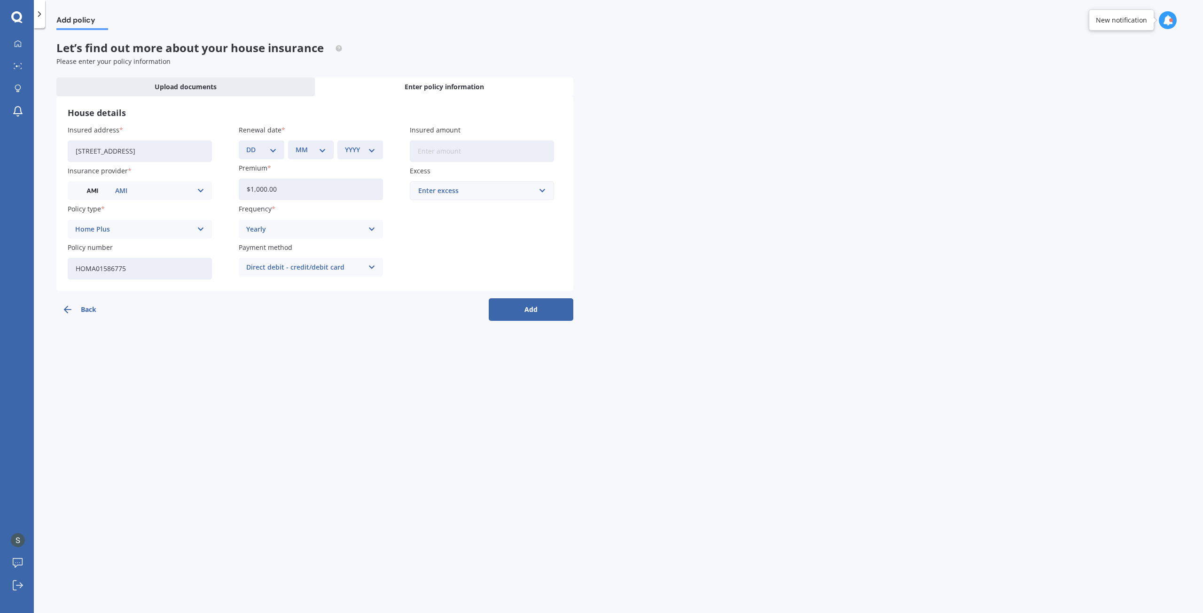
type input "$1,000.00"
click at [312, 444] on div "Add policy Let’s find out more about your house insurance Please enter your pol…" at bounding box center [618, 322] width 1169 height 585
click at [269, 141] on div "DD 01 02 03 04 05 06 07 08 09 10 11 12 13 14 15 16 17 18 19 20 21 22 23 24 25 2…" at bounding box center [262, 150] width 46 height 19
click at [267, 149] on select "DD 01 02 03 04 05 06 07 08 09 10 11 12 13 14 15 16 17 18 19 20 21 22 23 24 25 2…" at bounding box center [261, 150] width 31 height 10
select select "24"
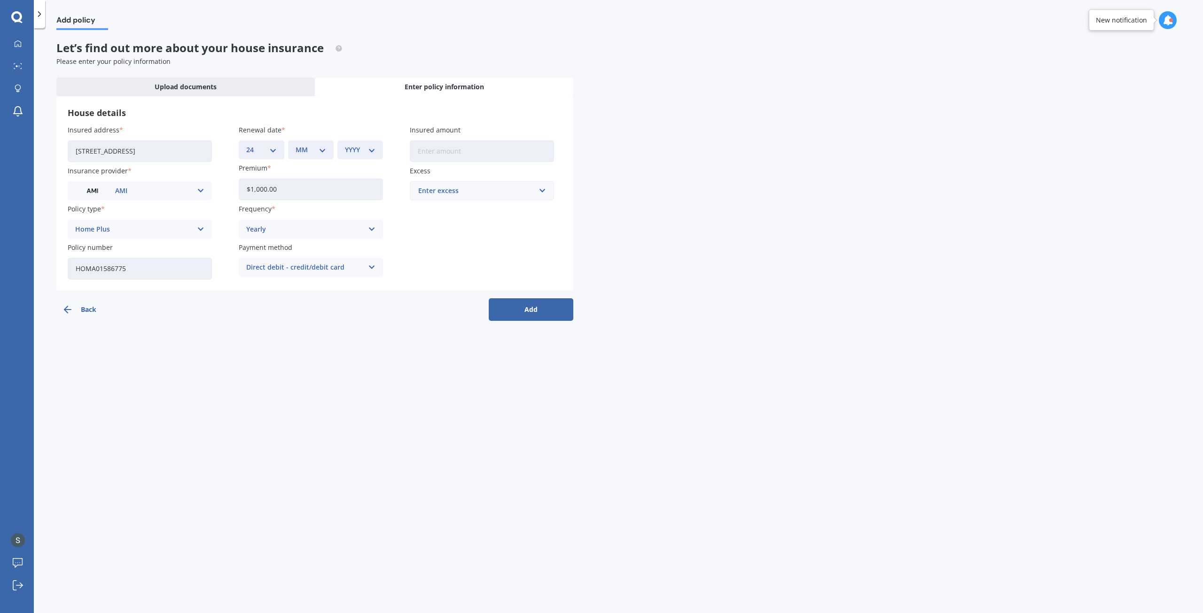
click at [246, 145] on select "DD 01 02 03 04 05 06 07 08 09 10 11 12 13 14 15 16 17 18 19 20 21 22 23 24 25 2…" at bounding box center [261, 150] width 31 height 10
click at [293, 139] on div "Renewal date DD 01 02 03 04 05 06 07 08 09 10 11 12 13 14 15 16 17 18 19 20 21 …" at bounding box center [311, 142] width 144 height 34
click at [303, 161] on div "Insured address [STREET_ADDRESS] Insurance provider AMI AA AMI AMP ANZ ASB Ando…" at bounding box center [315, 202] width 494 height 155
drag, startPoint x: 305, startPoint y: 149, endPoint x: 305, endPoint y: 155, distance: 5.7
click at [305, 149] on select "MM 01 02 03 04 05 06 07 08 09 10 11 12" at bounding box center [311, 150] width 31 height 10
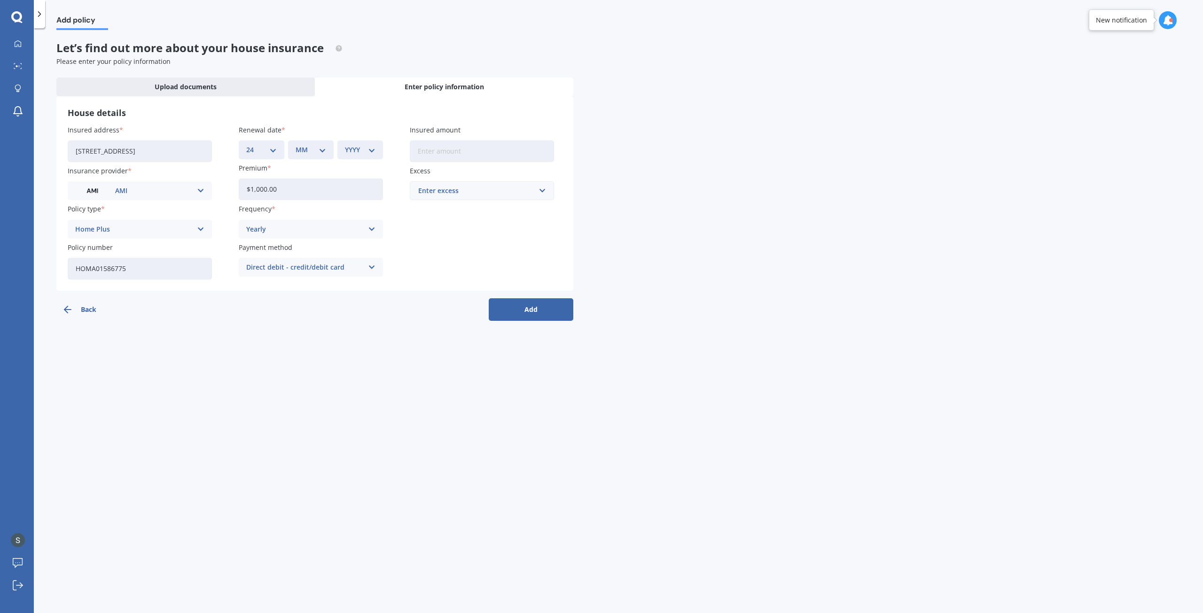
select select "08"
click at [296, 145] on select "MM 01 02 03 04 05 06 07 08 09 10 11 12" at bounding box center [311, 150] width 31 height 10
click at [345, 143] on div "YYYY 2027 2026 2025 2024 2023 2022 2021 2020 2019 2018 2017 2016 2015 2014 2013…" at bounding box center [360, 150] width 46 height 19
click at [372, 158] on div "YYYY 2027 2026 2025 2024 2023 2022 2021 2020 2019 2018 2017 2016 2015 2014 2013…" at bounding box center [360, 150] width 46 height 19
click at [372, 149] on select "YYYY 2027 2026 2025 2024 2023 2022 2021 2020 2019 2018 2017 2016 2015 2014 2013…" at bounding box center [360, 150] width 31 height 10
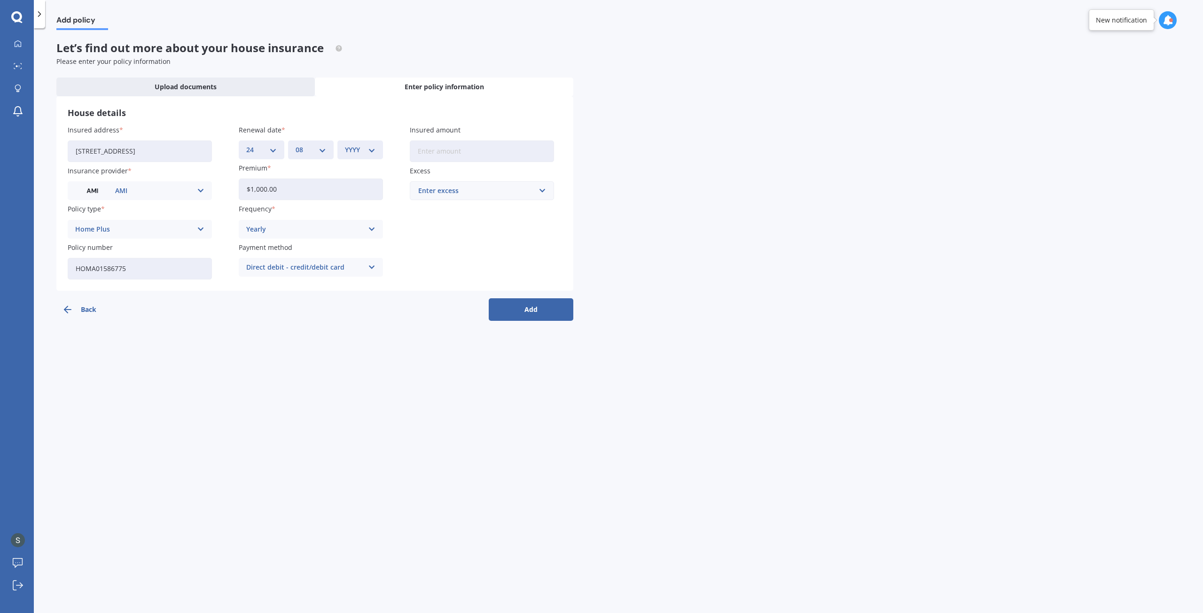
select select "2026"
click at [345, 145] on select "YYYY 2027 2026 2025 2024 2023 2022 2021 2020 2019 2018 2017 2016 2015 2014 2013…" at bounding box center [360, 150] width 31 height 10
click at [376, 383] on div "Add policy Let’s find out more about your house insurance Please enter your pol…" at bounding box center [618, 322] width 1169 height 585
click at [444, 154] on input "Insured amount" at bounding box center [482, 152] width 144 height 22
type input "$600,000"
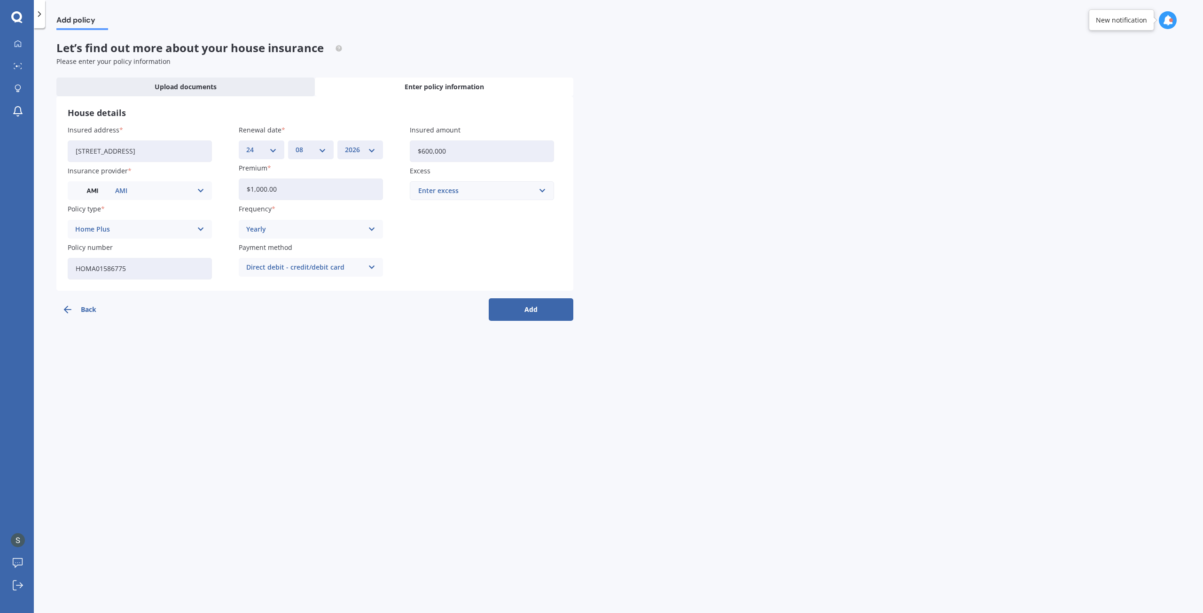
click at [468, 195] on div "Enter excess" at bounding box center [476, 191] width 116 height 10
click at [442, 275] on div "$1,000" at bounding box center [481, 277] width 143 height 17
click at [307, 191] on input "$1,000.00" at bounding box center [311, 190] width 144 height 22
click at [275, 430] on div "Add policy Let’s find out more about your house insurance Please enter your pol…" at bounding box center [618, 322] width 1169 height 585
click at [303, 189] on input "Premium" at bounding box center [311, 190] width 144 height 22
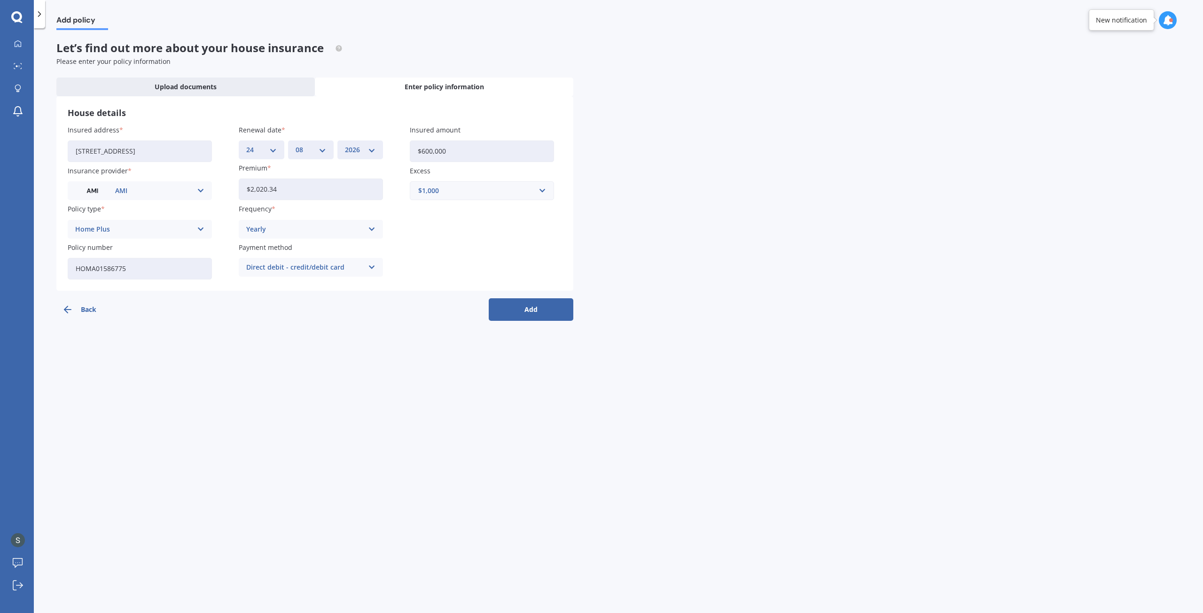
type input "$2,020.34"
click at [707, 235] on div "Add policy Let’s find out more about your house insurance Please enter your pol…" at bounding box center [618, 322] width 1169 height 585
click at [529, 304] on button "Add" at bounding box center [531, 309] width 85 height 23
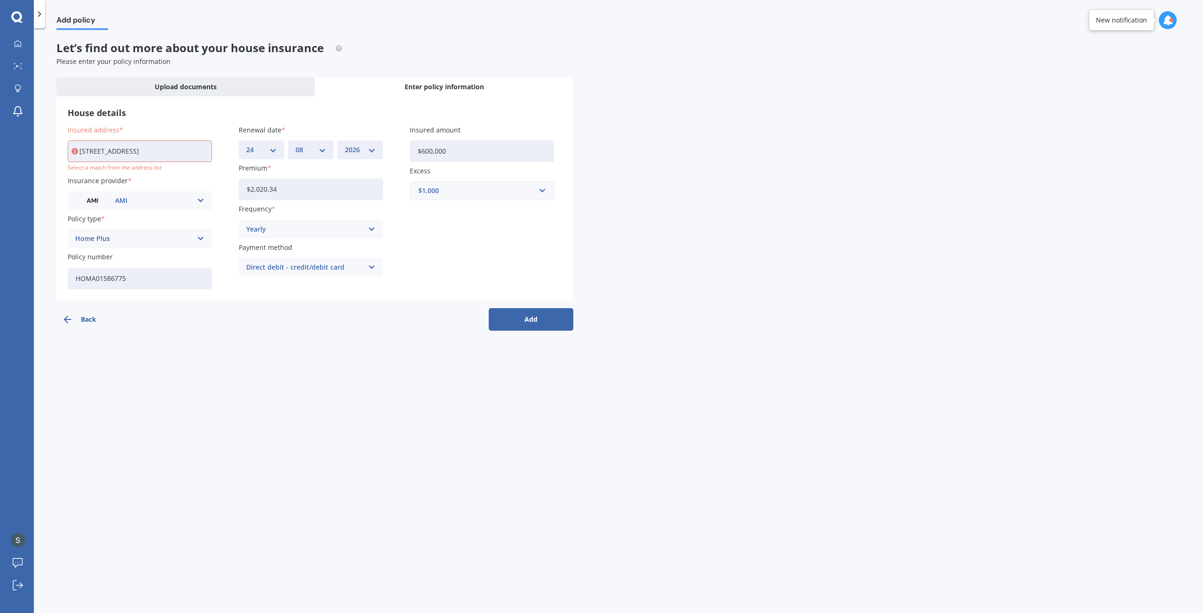
click at [137, 156] on input "[STREET_ADDRESS]" at bounding box center [140, 152] width 144 height 22
drag, startPoint x: 144, startPoint y: 149, endPoint x: 256, endPoint y: 157, distance: 112.6
click at [256, 157] on div "Insured address [STREET_ADDRESS] Select a match from the address list Insurance…" at bounding box center [315, 207] width 494 height 164
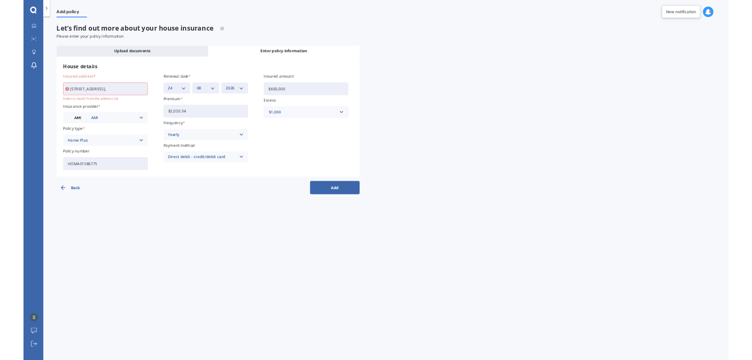
scroll to position [0, 0]
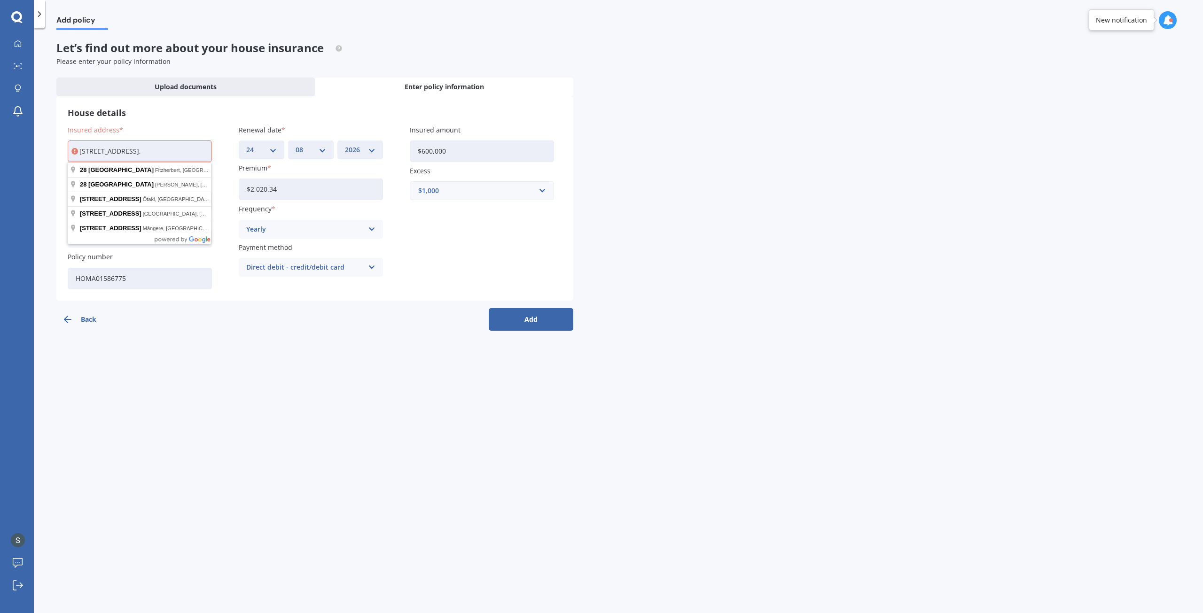
click at [173, 387] on div "Add policy Let’s find out more about your house insurance Please enter your pol…" at bounding box center [618, 322] width 1169 height 585
click at [120, 148] on input "[STREET_ADDRESS]," at bounding box center [140, 152] width 144 height 22
click at [174, 149] on input "[STREET_ADDRESS]," at bounding box center [140, 152] width 144 height 22
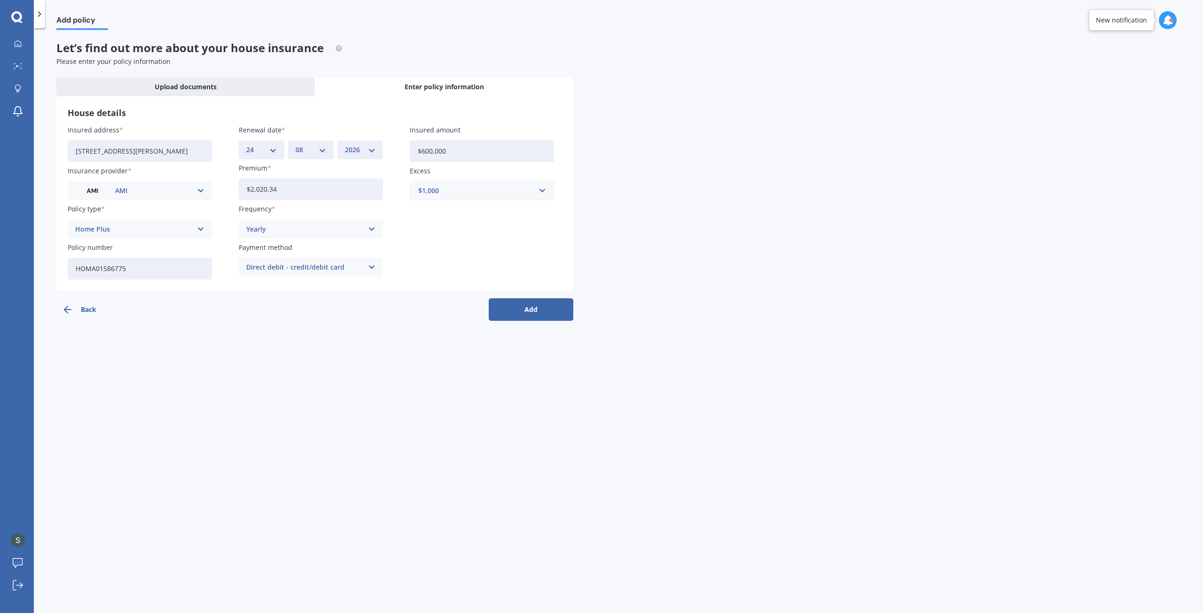
click at [159, 141] on input "[STREET_ADDRESS][PERSON_NAME]" at bounding box center [140, 152] width 144 height 22
type input "[STREET_ADDRESS]"
click at [523, 309] on button "Add" at bounding box center [531, 309] width 85 height 23
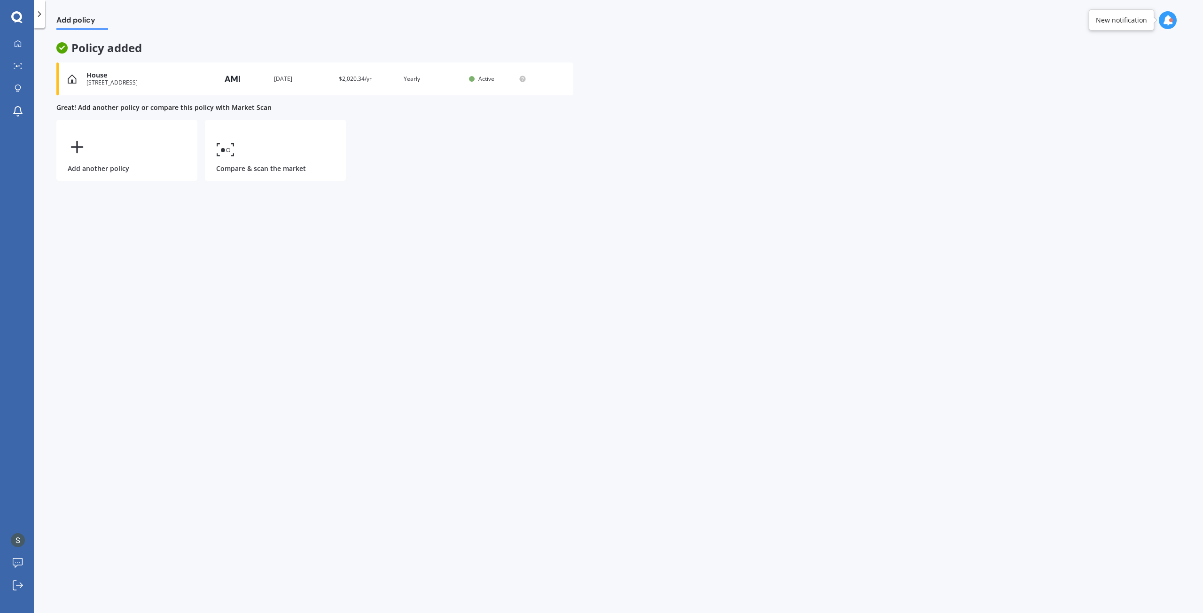
click at [1154, 20] on div "New notification" at bounding box center [1121, 19] width 65 height 21
click at [1164, 22] on icon at bounding box center [1168, 20] width 10 height 10
click at [1094, 71] on div "[STREET_ADDRESS]" at bounding box center [1091, 71] width 51 height 7
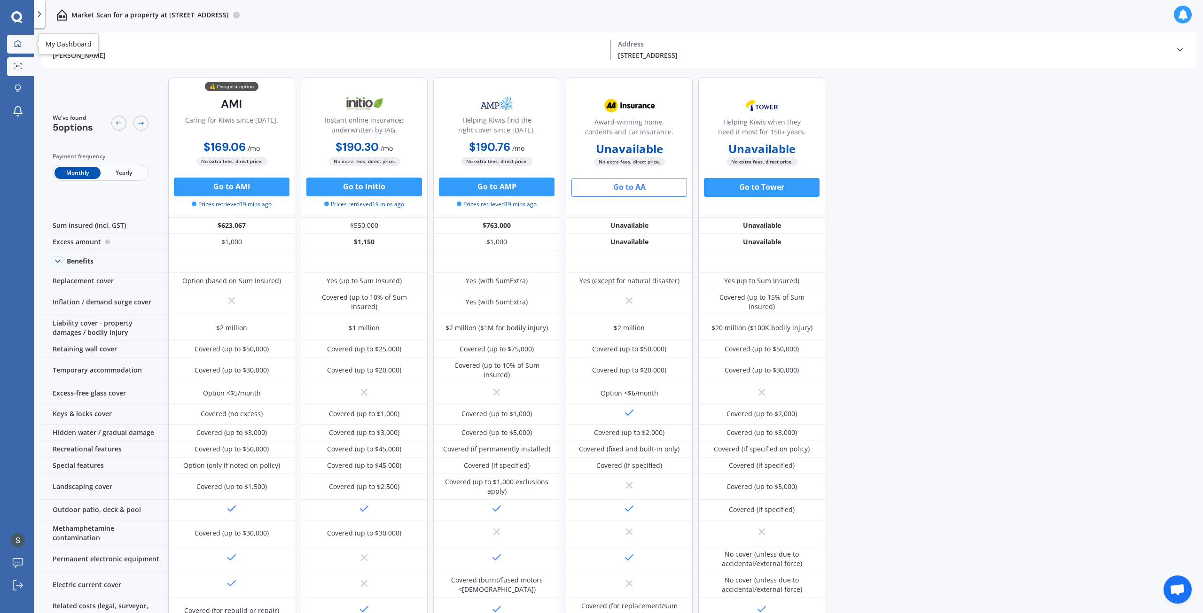
click at [23, 39] on link "My Dashboard" at bounding box center [20, 44] width 27 height 19
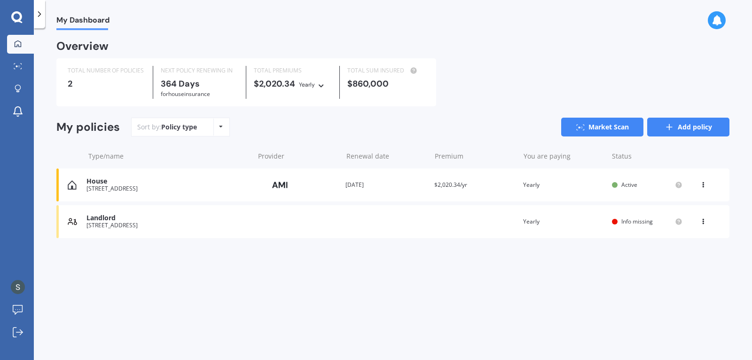
click at [698, 120] on link "Add policy" at bounding box center [688, 126] width 82 height 19
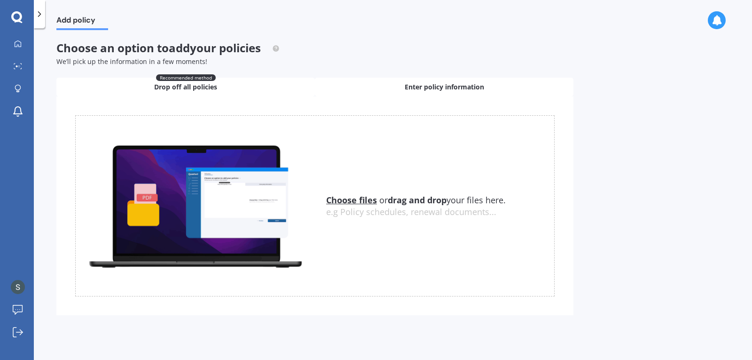
click at [438, 91] on span "Enter policy information" at bounding box center [444, 86] width 79 height 9
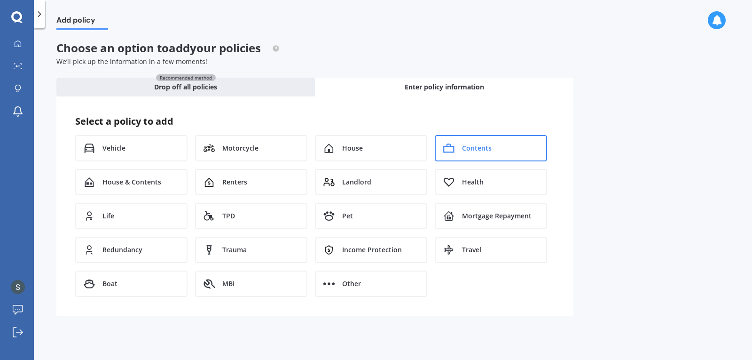
click at [470, 154] on div "Contents" at bounding box center [491, 148] width 112 height 26
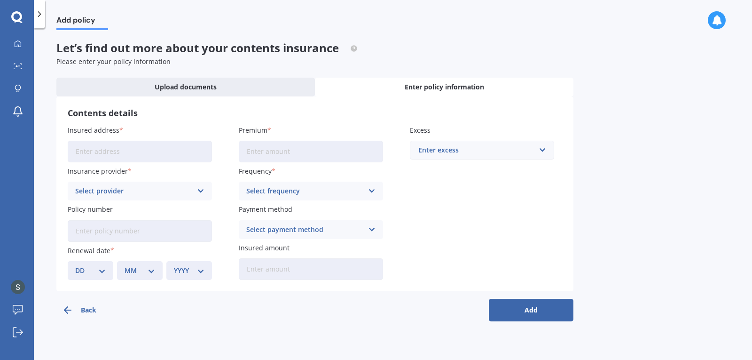
click at [92, 143] on input "Insured address" at bounding box center [140, 152] width 144 height 22
drag, startPoint x: 161, startPoint y: 147, endPoint x: 337, endPoint y: 158, distance: 175.7
click at [334, 158] on div "Insured address [STREET_ADDRESS] Insurance provider Select provider AA AMI AMP …" at bounding box center [315, 202] width 494 height 155
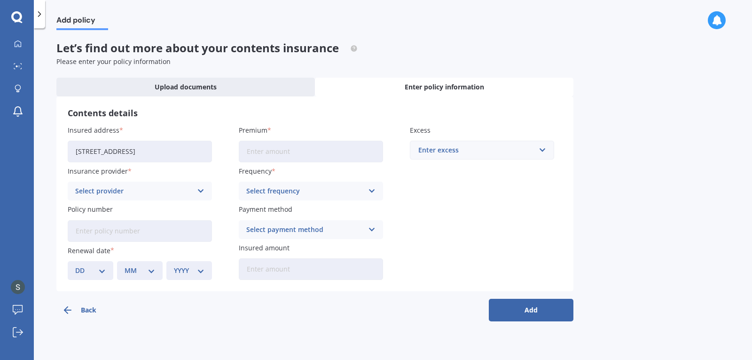
type input "[STREET_ADDRESS]"
click at [138, 194] on div "Select provider" at bounding box center [133, 191] width 117 height 10
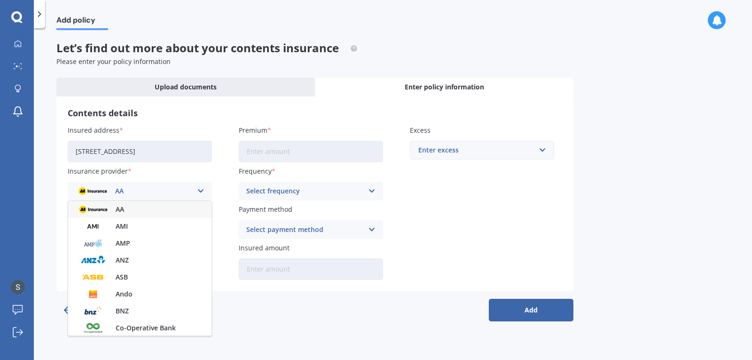
click at [116, 210] on span "AA" at bounding box center [120, 209] width 8 height 7
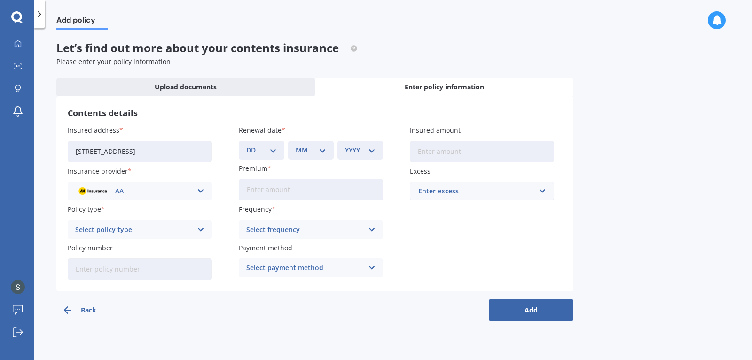
click at [110, 227] on div "Select policy type" at bounding box center [133, 229] width 117 height 10
click at [90, 247] on span "Contents Insurance" at bounding box center [107, 247] width 63 height 7
click at [85, 266] on input "Policy number" at bounding box center [140, 269] width 144 height 22
paste input "AHM035784214"
type input "AHM035784214"
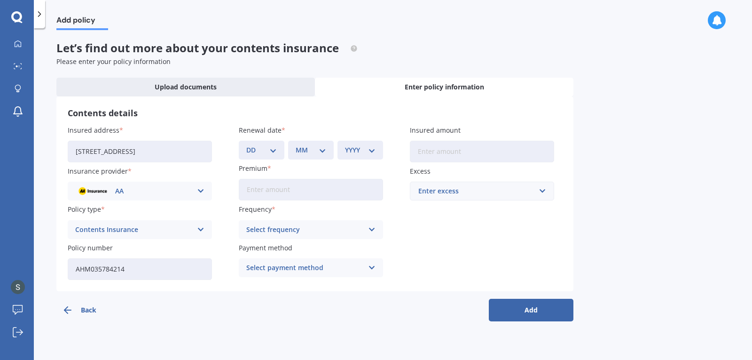
click at [295, 223] on div "Select frequency Yearly Six-Monthly Quarterly Monthly Fortnightly Weekly" at bounding box center [311, 229] width 144 height 19
click at [258, 248] on span "Yearly" at bounding box center [257, 247] width 20 height 7
click at [259, 176] on div "Premium" at bounding box center [311, 181] width 144 height 37
click at [258, 187] on input "Premium" at bounding box center [311, 190] width 144 height 22
type input "$1,050.04"
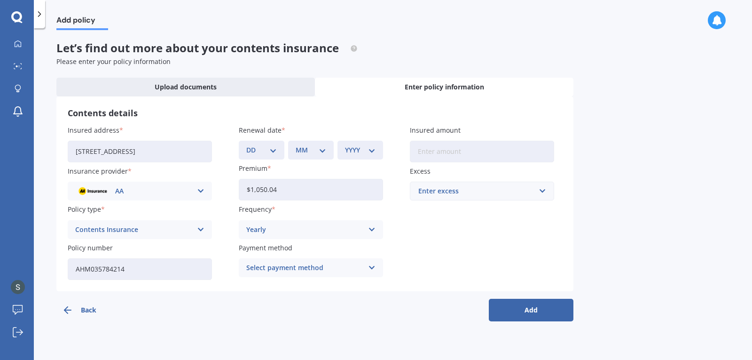
click at [253, 149] on select "DD 01 02 03 04 05 06 07 08 09 10 11 12 13 14 15 16 17 18 19 20 21 22 23 24 25 2…" at bounding box center [261, 150] width 31 height 10
select select "17"
click at [246, 145] on select "DD 01 02 03 04 05 06 07 08 09 10 11 12 13 14 15 16 17 18 19 20 21 22 23 24 25 2…" at bounding box center [261, 150] width 31 height 10
click at [290, 143] on div "MM 01 02 03 04 05 06 07 08 09 10 11 12" at bounding box center [311, 150] width 46 height 19
click at [316, 147] on select "MM 01 02 03 04 05 06 07 08 09 10 11 12" at bounding box center [311, 150] width 31 height 10
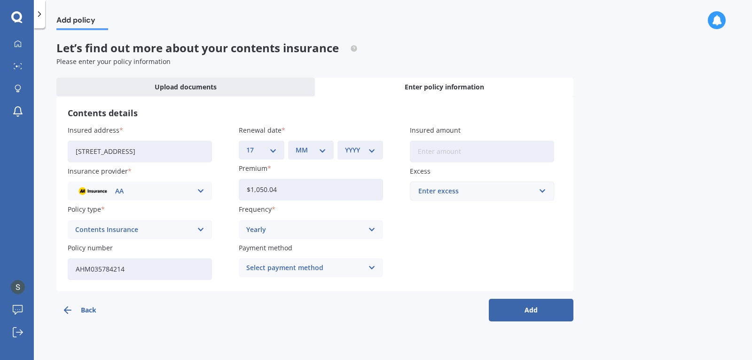
select select "02"
click at [296, 145] on select "MM 01 02 03 04 05 06 07 08 09 10 11 12" at bounding box center [311, 150] width 31 height 10
click at [347, 151] on select "YYYY 2027 2026 2025 2024 2023 2022 2021 2020 2019 2018 2017 2016 2015 2014 2013…" at bounding box center [360, 150] width 31 height 10
select select "2026"
click at [345, 145] on select "YYYY 2027 2026 2025 2024 2023 2022 2021 2020 2019 2018 2017 2016 2015 2014 2013…" at bounding box center [360, 150] width 31 height 10
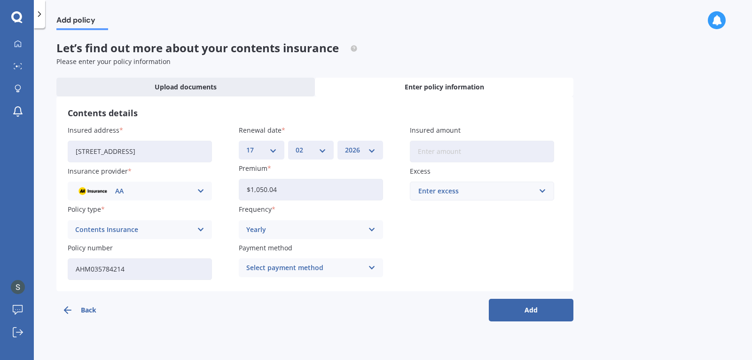
click at [436, 152] on input "Insured amount" at bounding box center [482, 152] width 144 height 22
click at [474, 146] on input "Insured amount" at bounding box center [482, 152] width 144 height 22
type input "$100,000"
click at [462, 192] on div "Enter excess" at bounding box center [476, 191] width 116 height 10
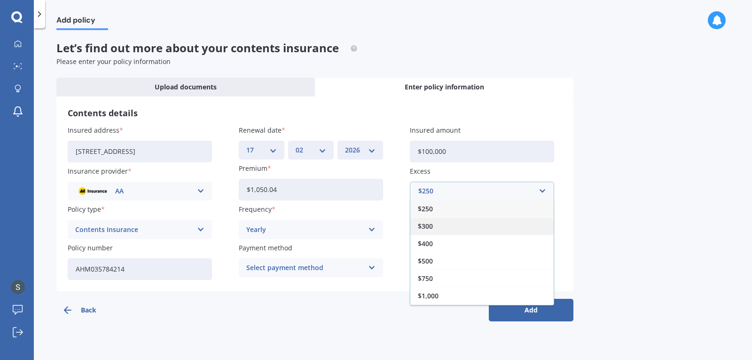
click at [450, 232] on div "$300" at bounding box center [481, 225] width 143 height 17
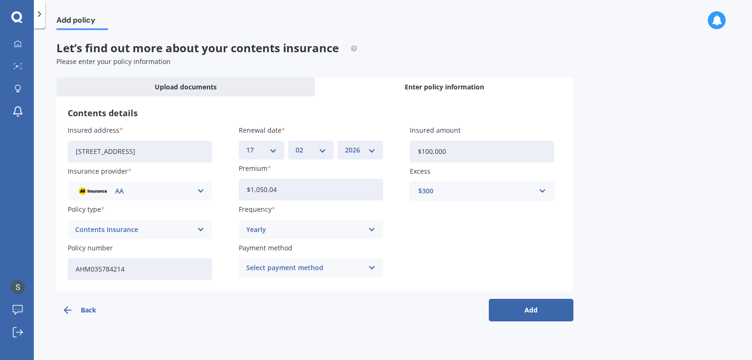
click at [453, 234] on div "Insured address [STREET_ADDRESS] Insurance provider AA AA AMI AMP ANZ ASB Ando …" at bounding box center [315, 202] width 494 height 155
click at [287, 271] on div "Select payment method" at bounding box center [304, 267] width 117 height 10
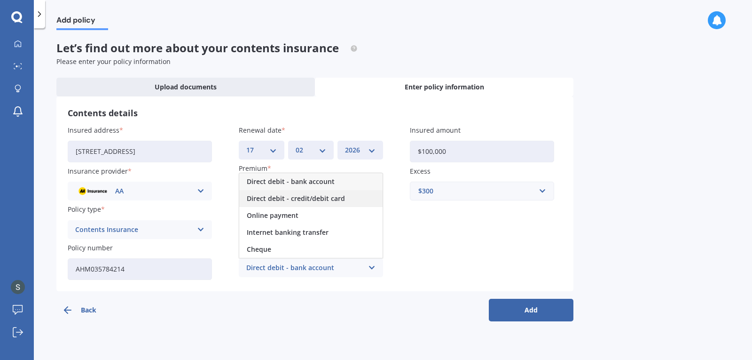
click at [301, 195] on span "Direct debit - credit/debit card" at bounding box center [296, 198] width 98 height 7
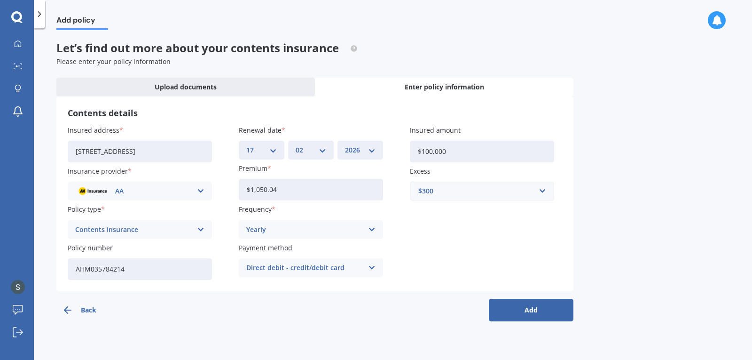
click at [522, 307] on button "Add" at bounding box center [531, 309] width 85 height 23
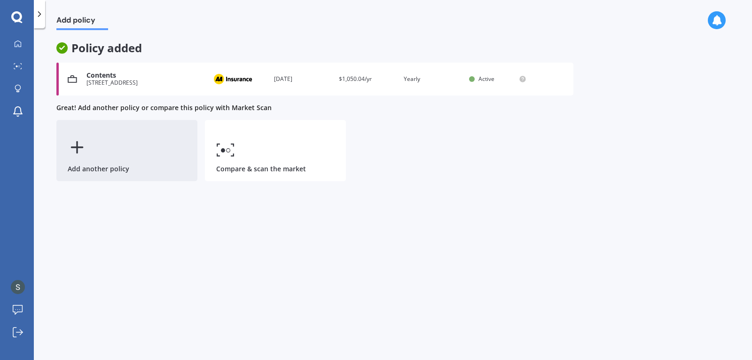
click at [127, 158] on div "Add another policy" at bounding box center [126, 150] width 141 height 61
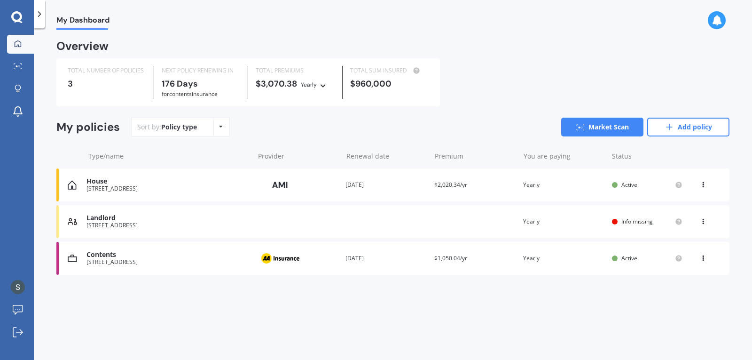
click at [169, 219] on div "Landlord" at bounding box center [167, 218] width 163 height 8
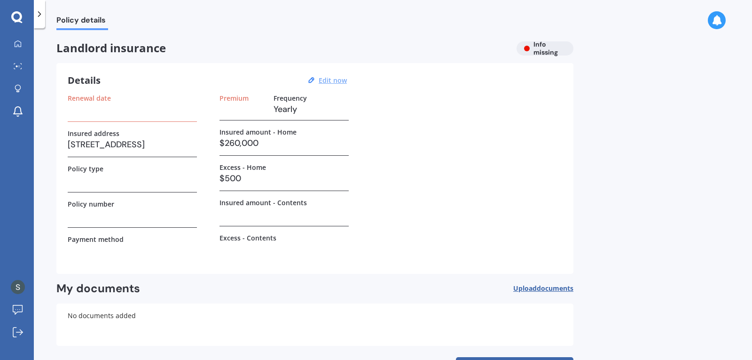
click at [333, 78] on u "Edit now" at bounding box center [333, 80] width 28 height 9
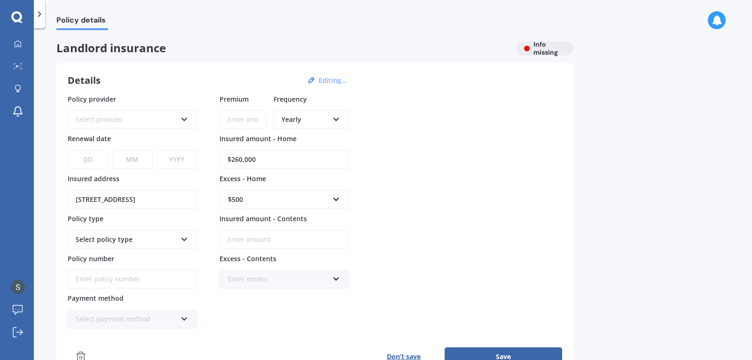
click at [117, 117] on div "Select provider" at bounding box center [126, 119] width 101 height 10
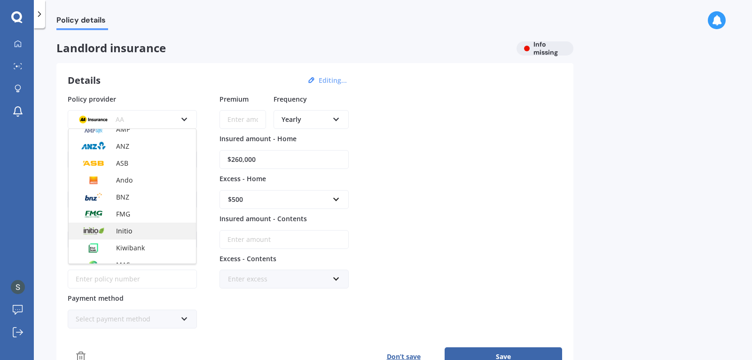
scroll to position [47, 0]
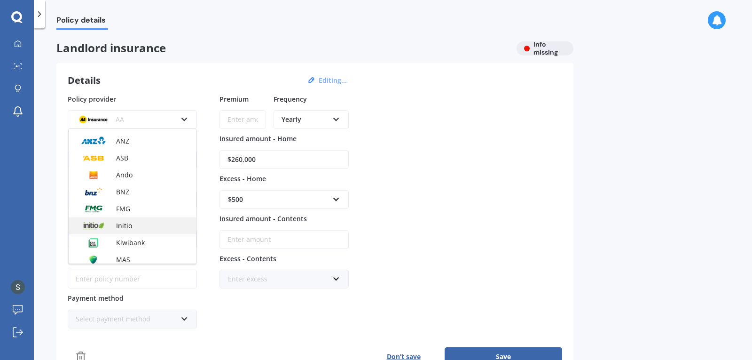
click at [117, 220] on div "Initio" at bounding box center [132, 225] width 127 height 17
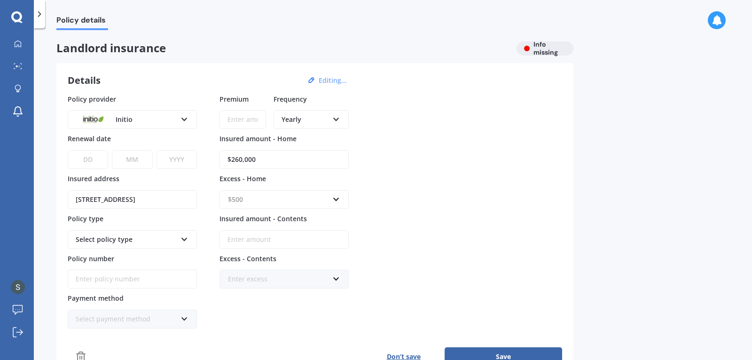
click at [313, 191] on input "text" at bounding box center [280, 199] width 121 height 18
type input "3"
type input "650"
click at [245, 219] on div "$ 650" at bounding box center [284, 216] width 128 height 17
click at [107, 225] on div "Select policy type Landlord Insurance" at bounding box center [132, 233] width 129 height 31
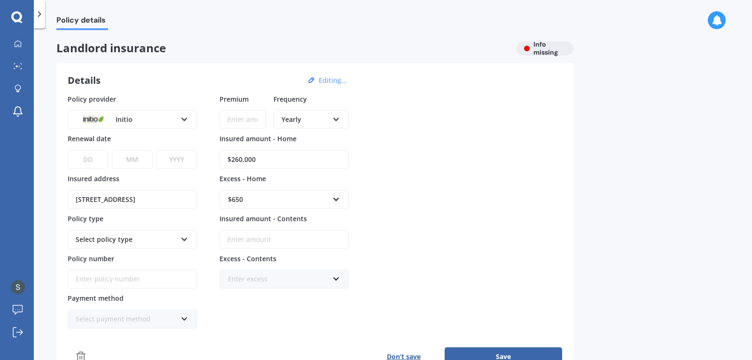
click at [107, 242] on div "Select policy type" at bounding box center [126, 239] width 101 height 10
click at [105, 261] on div "Landlord Insurance" at bounding box center [132, 257] width 127 height 17
click at [293, 234] on input "Insured amount - Contents" at bounding box center [283, 239] width 129 height 19
type input "$20,000"
click at [275, 282] on div "Enter excess" at bounding box center [278, 279] width 101 height 10
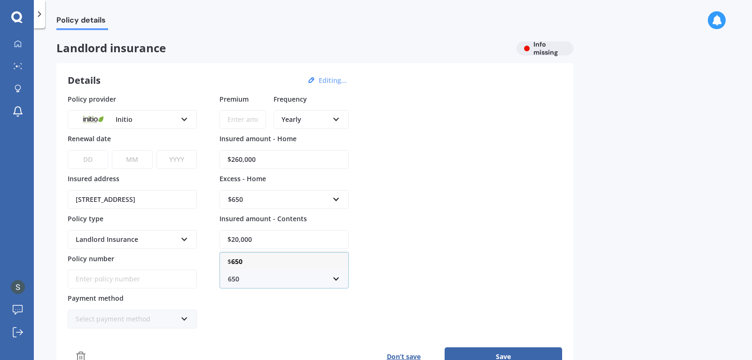
type input "650"
click at [258, 262] on div "$ 650" at bounding box center [284, 260] width 128 height 17
click at [135, 317] on div "Select payment method" at bounding box center [126, 318] width 101 height 10
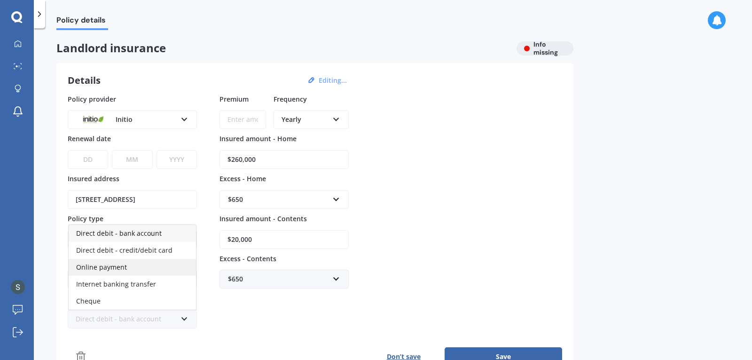
click at [114, 259] on div "Online payment" at bounding box center [132, 266] width 127 height 17
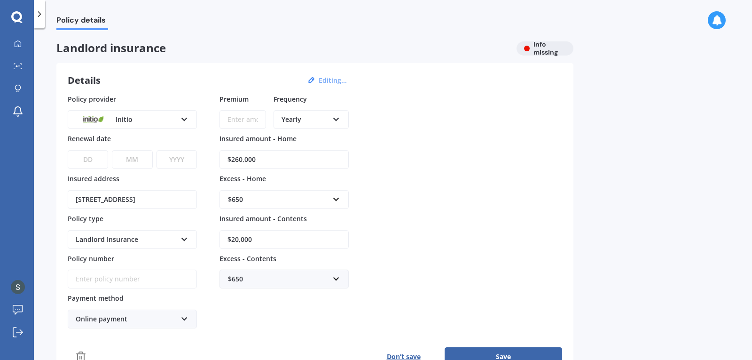
click at [129, 322] on div "Online payment" at bounding box center [126, 318] width 101 height 10
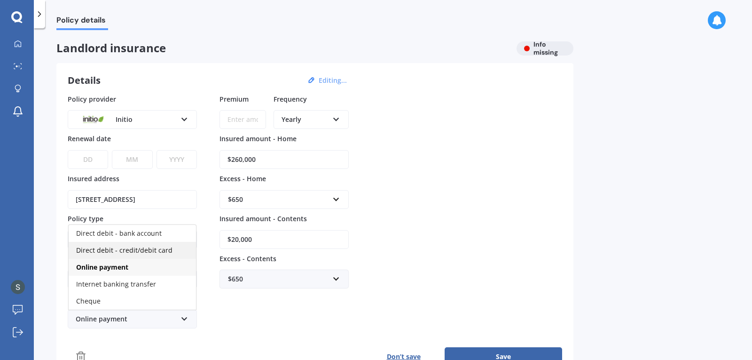
click at [151, 254] on div "Direct debit - credit/debit card" at bounding box center [132, 250] width 127 height 17
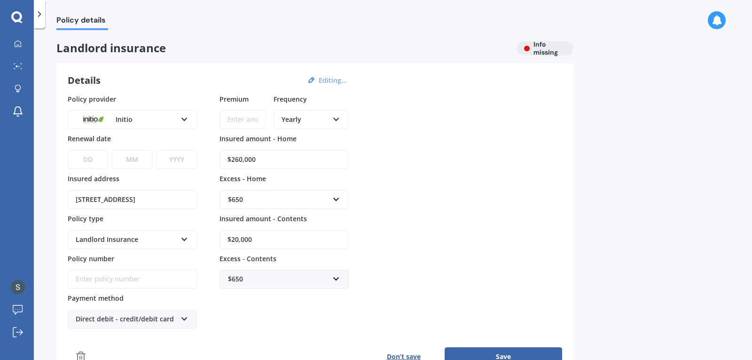
click at [83, 277] on input "Policy number" at bounding box center [132, 278] width 129 height 19
click at [102, 286] on input "Policy number" at bounding box center [132, 278] width 129 height 19
type input "INI-38951"
click at [91, 160] on select "DD 01 02 03 04 05 06 07 08 09 10 11 12 13 14 15 16 17 18 19 20 21 22 23 24 25 2…" at bounding box center [88, 159] width 40 height 19
click at [68, 150] on select "DD 01 02 03 04 05 06 07 08 09 10 11 12 13 14 15 16 17 18 19 20 21 22 23 24 25 2…" at bounding box center [88, 159] width 40 height 19
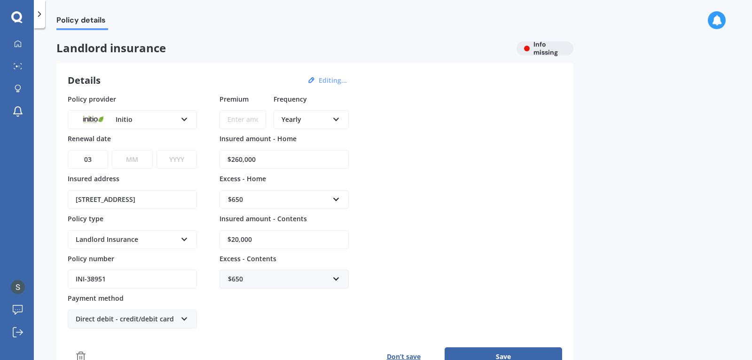
click at [91, 160] on select "DD 01 02 03 04 05 06 07 08 09 10 11 12 13 14 15 16 17 18 19 20 21 22 23 24 25 2…" at bounding box center [88, 159] width 40 height 19
click at [68, 150] on select "DD 01 02 03 04 05 06 07 08 09 10 11 12 13 14 15 16 17 18 19 20 21 22 23 24 25 2…" at bounding box center [88, 159] width 40 height 19
click at [86, 146] on div "DD 01 02 03 04 05 06 07 08 09 10 11 12 13 14 15 16 17 18 19 20 21 22 23 24 25 2…" at bounding box center [132, 153] width 129 height 31
click at [85, 156] on select "DD 01 02 03 04 05 06 07 08 09 10 11 12 13 14 15 16 17 18 19 20 21 22 23 24 25 2…" at bounding box center [88, 159] width 40 height 19
select select "02"
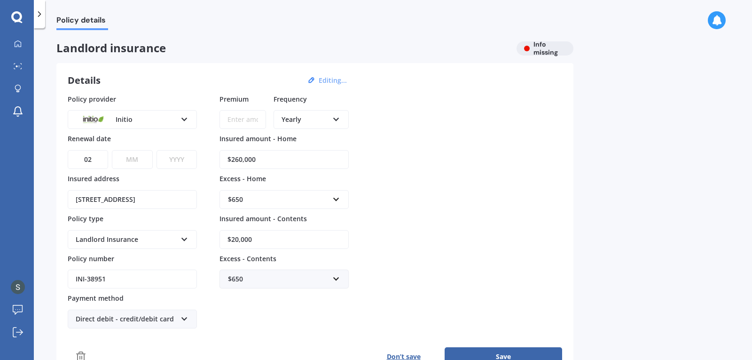
click at [68, 150] on select "DD 01 02 03 04 05 06 07 08 09 10 11 12 13 14 15 16 17 18 19 20 21 22 23 24 25 2…" at bounding box center [88, 159] width 40 height 19
click at [133, 160] on select "MM 01 02 03 04 05 06 07 08 09 10 11 12" at bounding box center [132, 159] width 40 height 19
select select "05"
click at [112, 150] on select "MM 01 02 03 04 05 06 07 08 09 10 11 12" at bounding box center [132, 159] width 40 height 19
drag, startPoint x: 180, startPoint y: 161, endPoint x: 180, endPoint y: 166, distance: 4.8
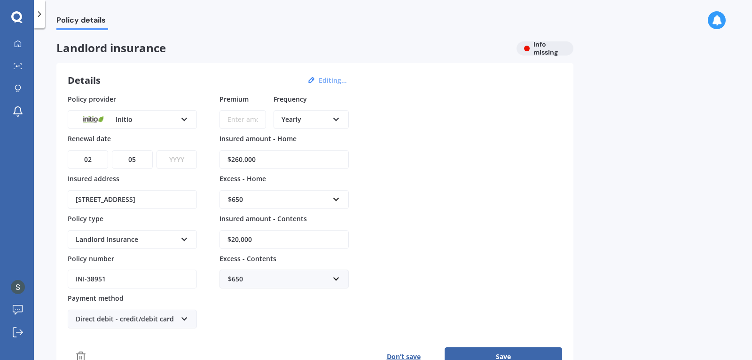
click at [180, 161] on select "YYYY 2027 2026 2025 2024 2023 2022 2021 2020 2019 2018 2017 2016 2015 2014 2013…" at bounding box center [177, 159] width 40 height 19
select select "2026"
click at [157, 150] on select "YYYY 2027 2026 2025 2024 2023 2022 2021 2020 2019 2018 2017 2016 2015 2014 2013…" at bounding box center [177, 159] width 40 height 19
click at [433, 172] on div "Policy provider Initio AA AMI AMP ANZ ASB Ando BNZ FMG Initio Kiwibank MAS NZI …" at bounding box center [315, 211] width 494 height 235
drag, startPoint x: 234, startPoint y: 117, endPoint x: 228, endPoint y: 119, distance: 6.1
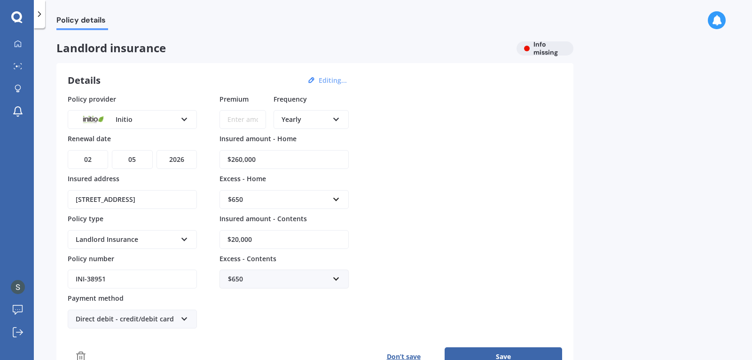
click at [234, 117] on input "Premium" at bounding box center [242, 119] width 47 height 19
click at [236, 119] on input "Premium" at bounding box center [242, 119] width 47 height 19
type input "$1,829.11"
click at [510, 174] on div "Policy provider Initio AA AMI AMP ANZ ASB Ando BNZ FMG Initio Kiwibank MAS NZI …" at bounding box center [315, 211] width 494 height 235
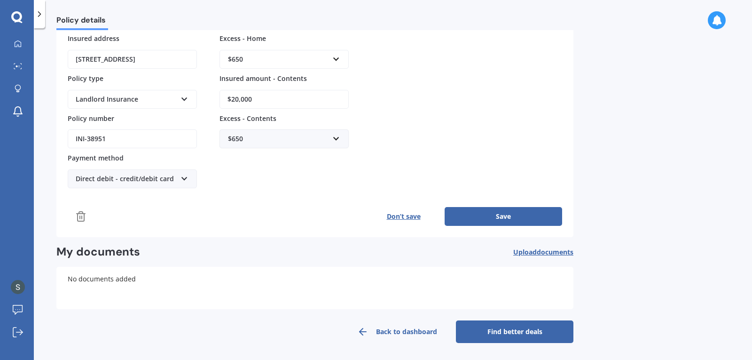
click at [487, 213] on button "Save" at bounding box center [503, 216] width 117 height 19
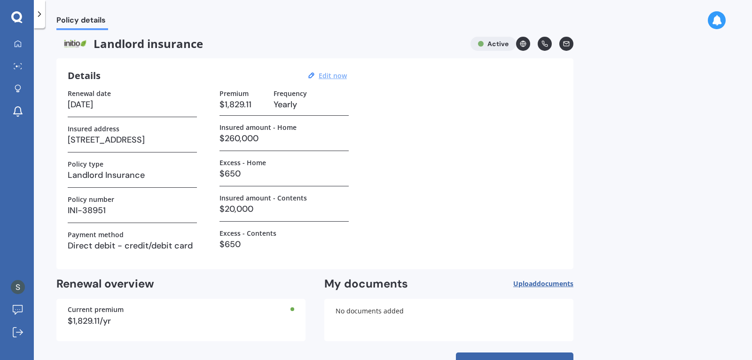
scroll to position [0, 0]
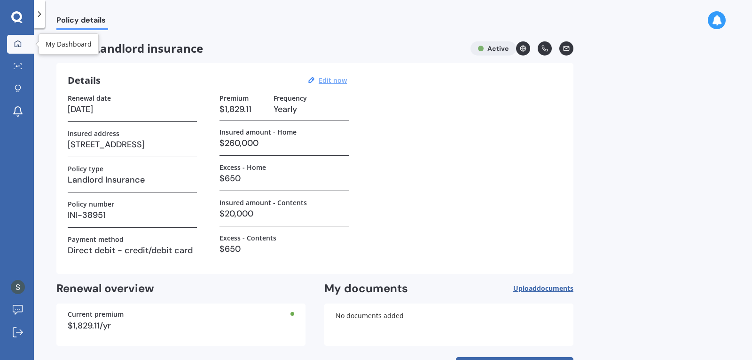
click at [21, 47] on icon at bounding box center [18, 44] width 8 height 8
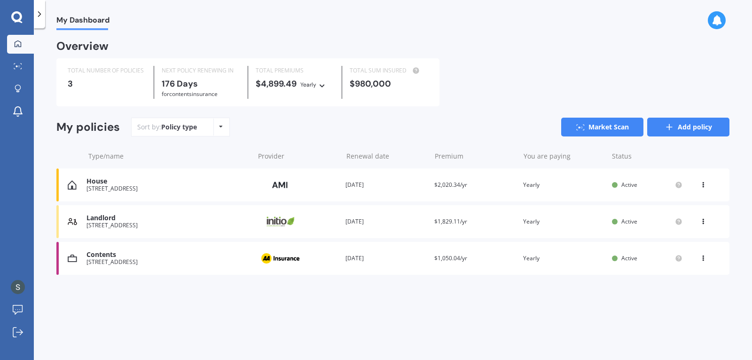
click at [700, 130] on link "Add policy" at bounding box center [688, 126] width 82 height 19
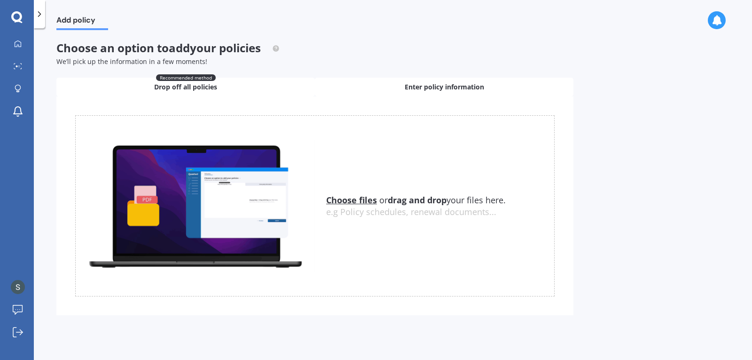
click at [414, 88] on span "Enter policy information" at bounding box center [444, 86] width 79 height 9
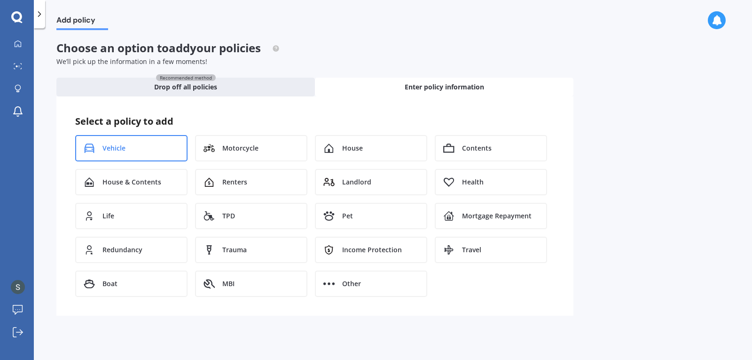
click at [132, 150] on div "Vehicle" at bounding box center [131, 148] width 112 height 26
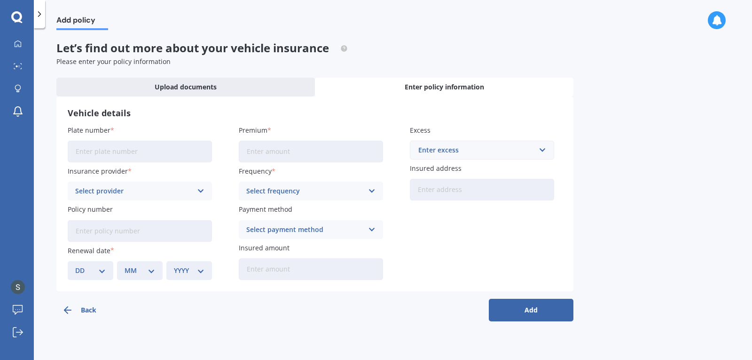
click at [133, 150] on input "Plate number" at bounding box center [140, 152] width 144 height 22
type input "J"
type input "NJJ556"
click at [187, 124] on div "Vehicle details Plate number NJJ556 Insurance provider Select provider AA AMI A…" at bounding box center [314, 193] width 517 height 195
click at [143, 188] on div "Select provider" at bounding box center [133, 191] width 117 height 10
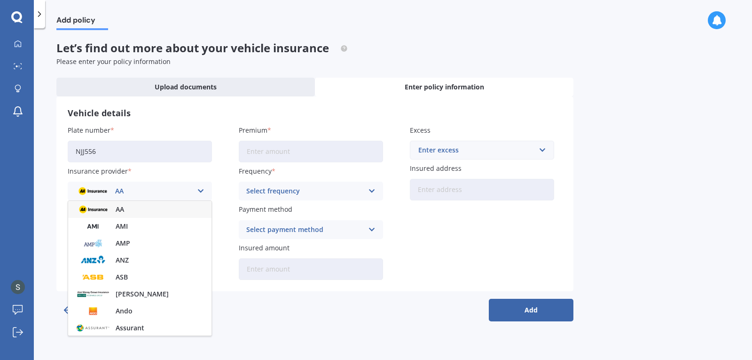
click at [138, 201] on div "AA" at bounding box center [139, 209] width 143 height 17
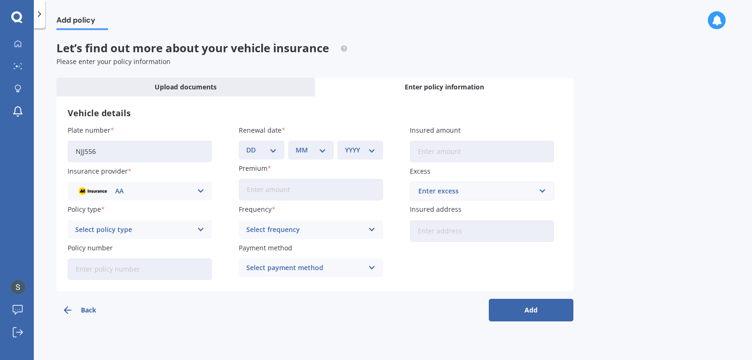
click at [127, 232] on div "Select policy type" at bounding box center [133, 229] width 117 height 10
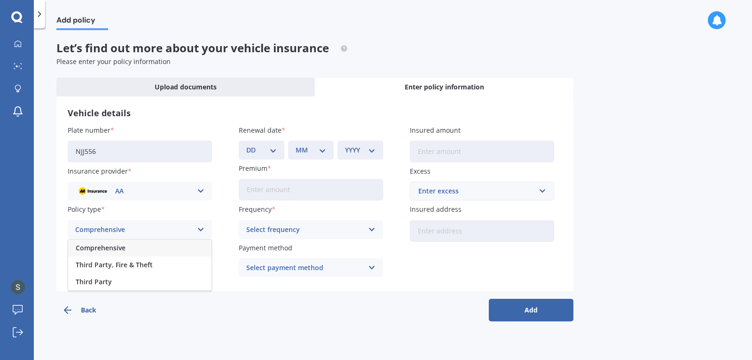
click at [140, 253] on div "Comprehensive" at bounding box center [139, 247] width 143 height 17
click at [118, 270] on input "Policy number" at bounding box center [140, 269] width 144 height 22
paste input "AMV022901209"
type input "AMV022901209"
click at [258, 149] on select "DD 01 02 03 04 05 06 07 08 09 10 11 12 13 14 15 16 17 18 19 20 21 22 23 24 25 2…" at bounding box center [261, 150] width 31 height 10
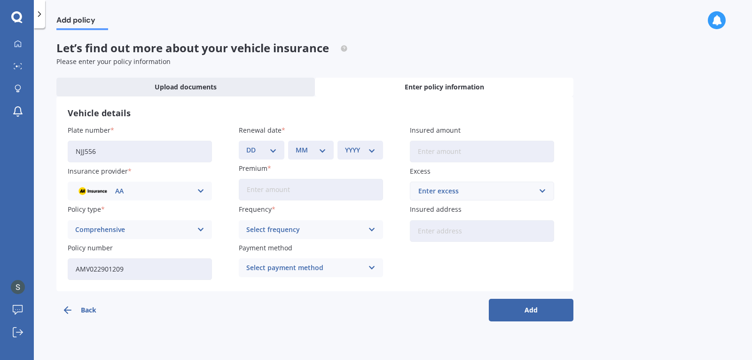
select select "10"
click at [246, 145] on select "DD 01 02 03 04 05 06 07 08 09 10 11 12 13 14 15 16 17 18 19 20 21 22 23 24 25 2…" at bounding box center [261, 150] width 31 height 10
click at [313, 151] on select "MM 01 02 03 04 05 06 07 08 09 10 11 12" at bounding box center [311, 150] width 31 height 10
select select "03"
click at [296, 145] on select "MM 01 02 03 04 05 06 07 08 09 10 11 12" at bounding box center [311, 150] width 31 height 10
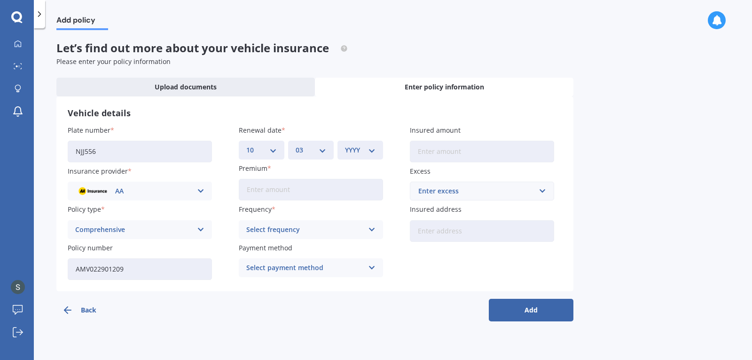
click at [354, 149] on select "YYYY 2027 2026 2025 2024 2023 2022 2021 2020 2019 2018 2017 2016 2015 2014 2013…" at bounding box center [360, 150] width 31 height 10
select select "2026"
click at [345, 145] on select "YYYY 2027 2026 2025 2024 2023 2022 2021 2020 2019 2018 2017 2016 2015 2014 2013…" at bounding box center [360, 150] width 31 height 10
click at [288, 187] on input "Premium" at bounding box center [311, 190] width 144 height 22
click at [459, 155] on input "Insured amount" at bounding box center [482, 152] width 144 height 22
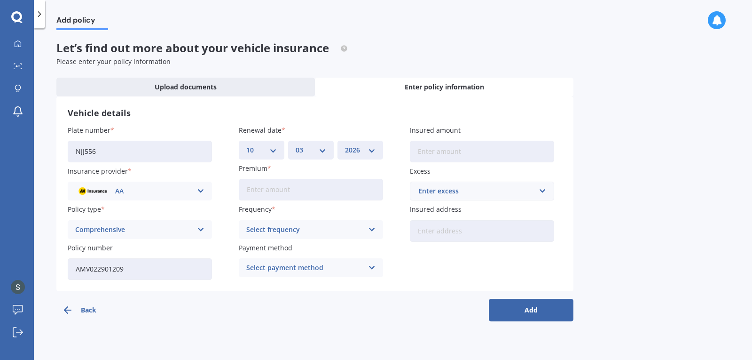
click at [435, 188] on div "Enter excess" at bounding box center [476, 191] width 116 height 10
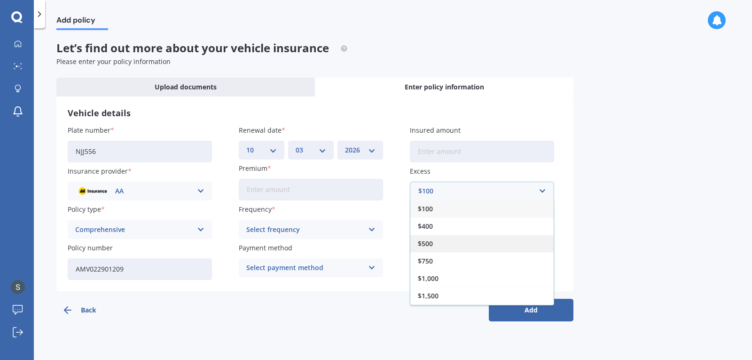
click at [422, 245] on span "$500" at bounding box center [425, 243] width 15 height 7
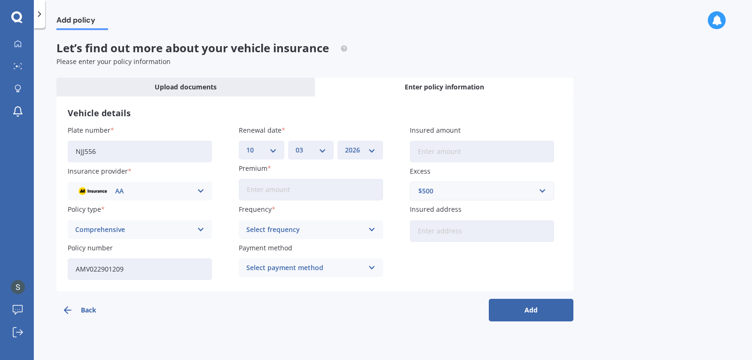
click at [434, 240] on input "Insured address" at bounding box center [482, 231] width 144 height 22
drag, startPoint x: 486, startPoint y: 225, endPoint x: 626, endPoint y: 222, distance: 139.1
click at [626, 222] on div "Add policy Let’s find out more about your vehicle insurance Please enter your p…" at bounding box center [393, 195] width 718 height 331
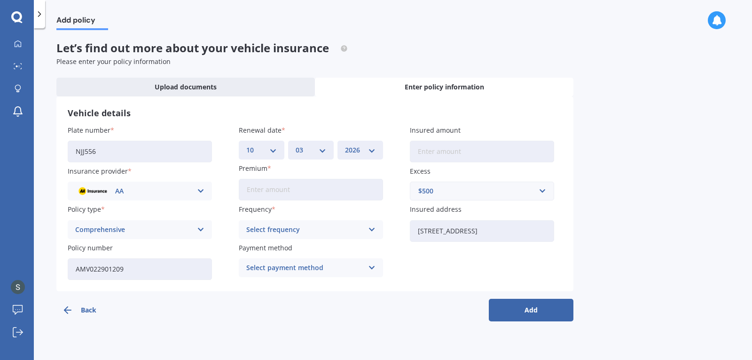
type input "[STREET_ADDRESS]"
click at [472, 149] on input "Insured amount" at bounding box center [482, 152] width 144 height 22
type input "$21,800"
click at [611, 122] on div "Add policy Let’s find out more about your vehicle insurance Please enter your p…" at bounding box center [393, 195] width 718 height 331
click at [274, 193] on input "Premium" at bounding box center [311, 190] width 144 height 22
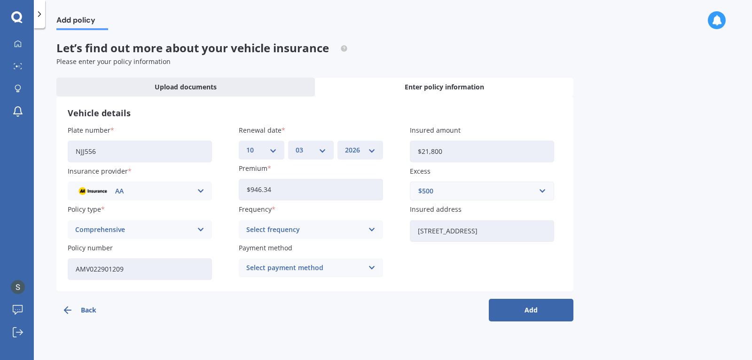
type input "$946.34"
click at [684, 209] on div "Add policy Let’s find out more about your vehicle insurance Please enter your p…" at bounding box center [393, 195] width 718 height 331
click at [299, 230] on div "Select frequency" at bounding box center [304, 229] width 117 height 10
click at [271, 251] on div "Yearly" at bounding box center [310, 247] width 143 height 17
click at [321, 266] on div "Select payment method" at bounding box center [304, 267] width 117 height 10
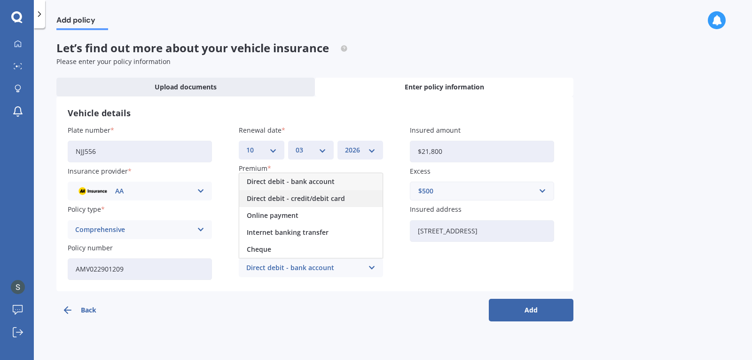
click at [315, 202] on span "Direct debit - credit/debit card" at bounding box center [296, 198] width 98 height 7
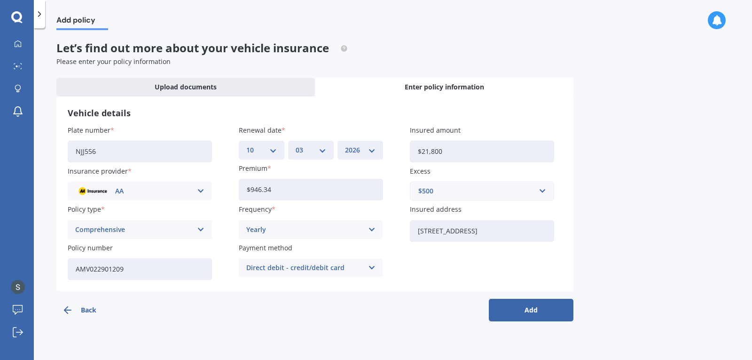
click at [645, 211] on div "Add policy Let’s find out more about your vehicle insurance Please enter your p…" at bounding box center [393, 195] width 718 height 331
click at [552, 310] on button "Add" at bounding box center [531, 309] width 85 height 23
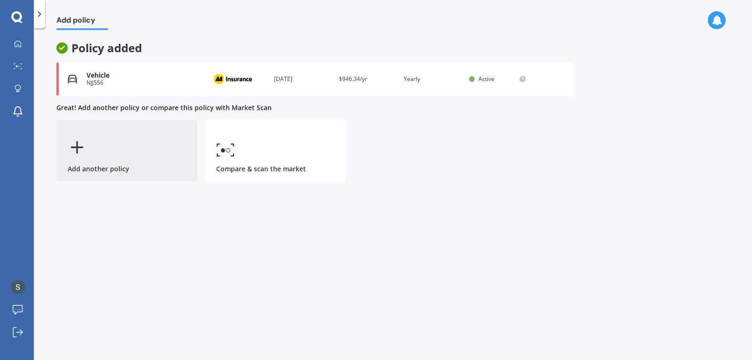
click at [115, 151] on div "Add another policy" at bounding box center [126, 150] width 141 height 61
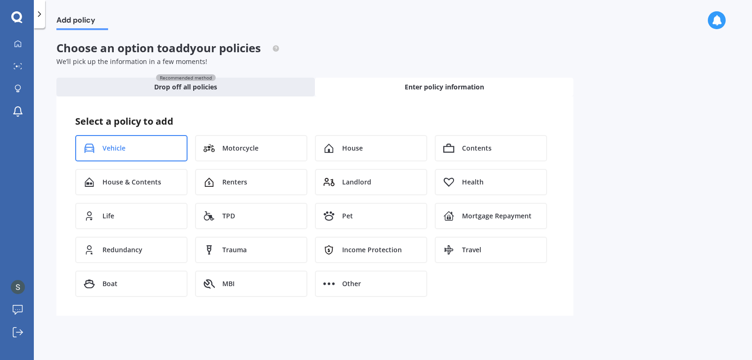
click at [138, 138] on div "Vehicle" at bounding box center [131, 148] width 112 height 26
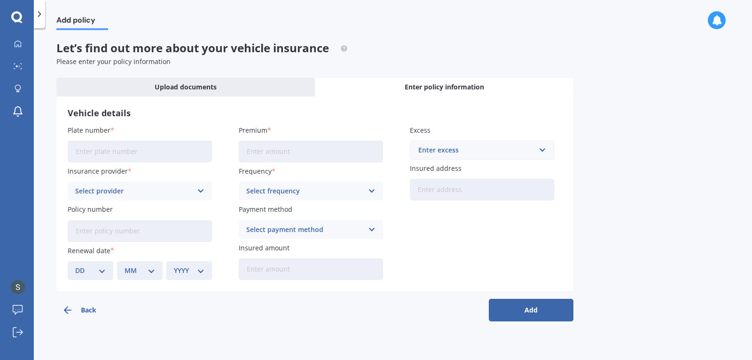
click at [113, 146] on input "Plate number" at bounding box center [140, 152] width 144 height 22
type input "MAW216"
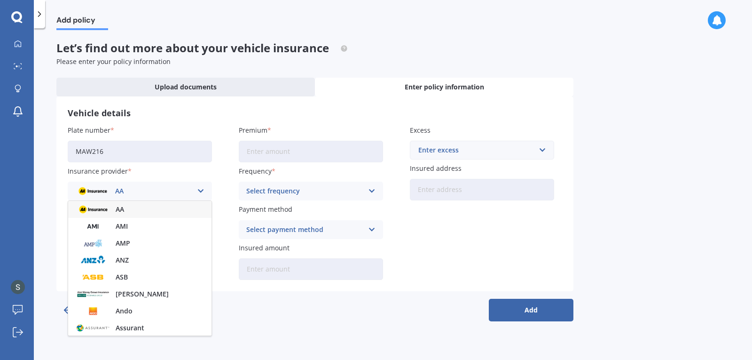
click at [113, 207] on div "AA" at bounding box center [139, 209] width 143 height 17
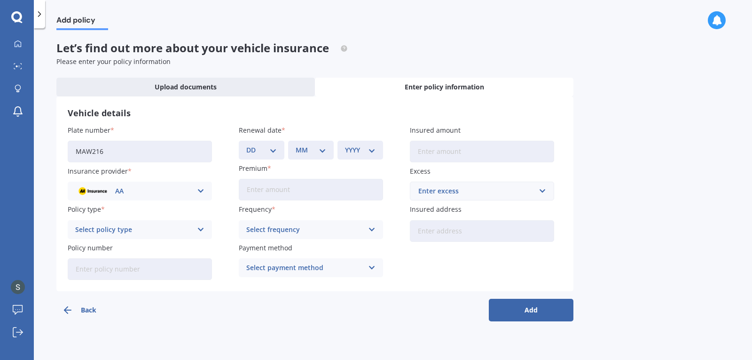
click at [117, 234] on div "Select policy type" at bounding box center [133, 229] width 117 height 10
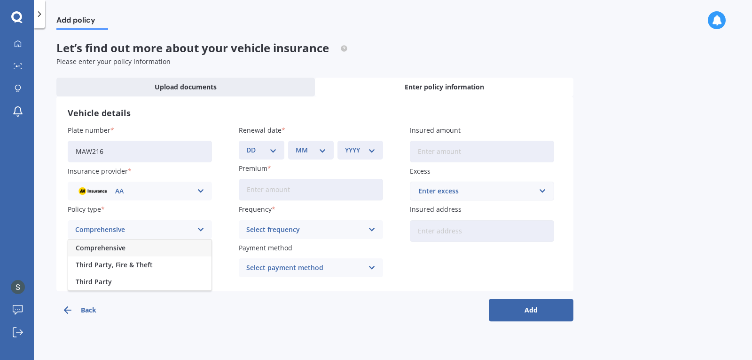
click at [117, 247] on span "Comprehensive" at bounding box center [101, 247] width 50 height 7
click at [119, 269] on input "Policy number" at bounding box center [140, 269] width 144 height 22
click at [124, 270] on input "Policy number" at bounding box center [140, 269] width 144 height 22
paste input "AMV022703992"
type input "AMV022703992"
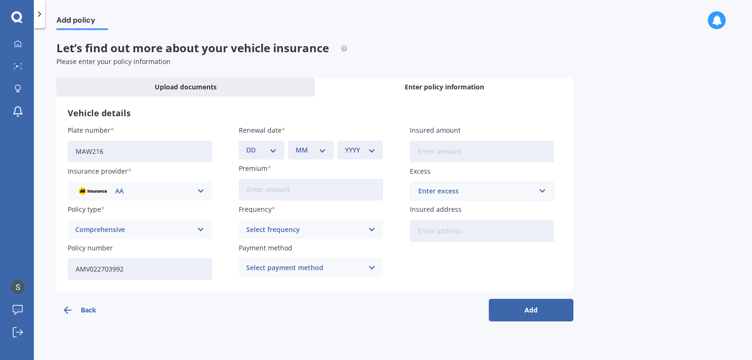
click at [290, 311] on div "Back Add" at bounding box center [314, 306] width 517 height 30
click at [265, 147] on select "DD 01 02 03 04 05 06 07 08 09 10 11 12 13 14 15 16 17 18 19 20 21 22 23 24 25 2…" at bounding box center [261, 150] width 31 height 10
click at [247, 146] on select "DD 01 02 03 04 05 06 07 08 09 10 11 12 13 14 15 16 17 18 19 20 21 22 23 24 25 2…" at bounding box center [261, 150] width 31 height 10
select select "17"
click at [246, 145] on select "DD 01 02 03 04 05 06 07 08 09 10 11 12 13 14 15 16 17 18 19 20 21 22 23 24 25 2…" at bounding box center [261, 150] width 31 height 10
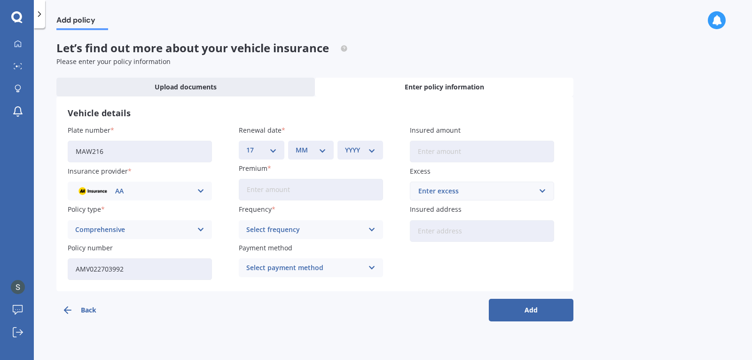
drag, startPoint x: 305, startPoint y: 150, endPoint x: 306, endPoint y: 155, distance: 4.8
click at [305, 150] on select "MM 01 02 03 04 05 06 07 08 09 10 11 12" at bounding box center [311, 150] width 31 height 10
select select "02"
click at [296, 145] on select "MM 01 02 03 04 05 06 07 08 09 10 11 12" at bounding box center [311, 150] width 31 height 10
click at [346, 149] on select "YYYY 2027 2026 2025 2024 2023 2022 2021 2020 2019 2018 2017 2016 2015 2014 2013…" at bounding box center [360, 150] width 31 height 10
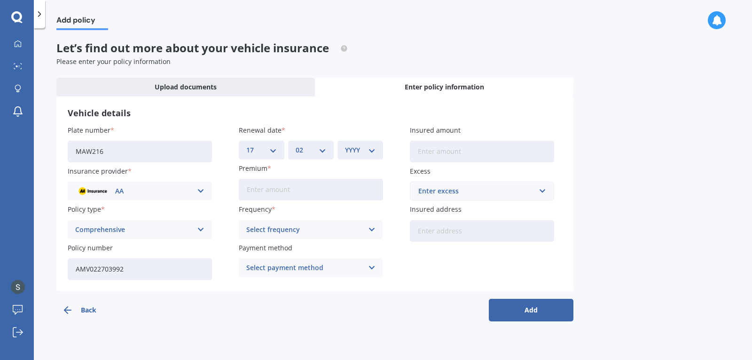
select select "2026"
click at [345, 145] on select "YYYY 2027 2026 2025 2024 2023 2022 2021 2020 2019 2018 2017 2016 2015 2014 2013…" at bounding box center [360, 150] width 31 height 10
click at [264, 191] on input "Premium" at bounding box center [311, 190] width 144 height 22
type input "$950.81"
click at [279, 233] on div "Select frequency" at bounding box center [304, 229] width 117 height 10
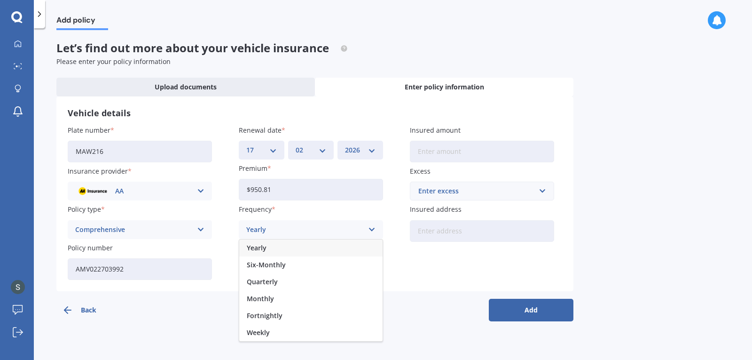
click at [272, 254] on div "Yearly" at bounding box center [310, 247] width 143 height 17
click at [299, 261] on div "Select payment method Direct debit - bank account Direct debit - credit/debit c…" at bounding box center [311, 267] width 144 height 19
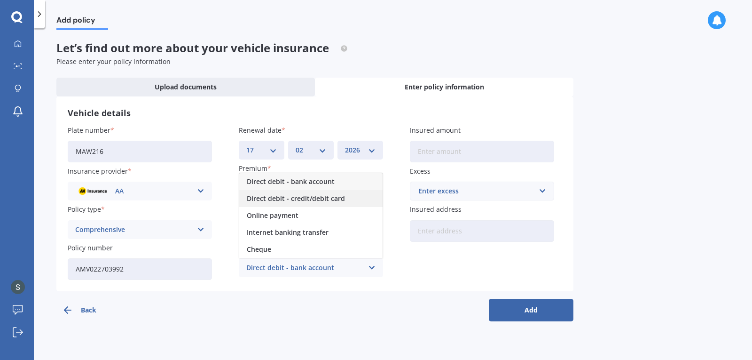
click at [296, 201] on span "Direct debit - credit/debit card" at bounding box center [296, 198] width 98 height 7
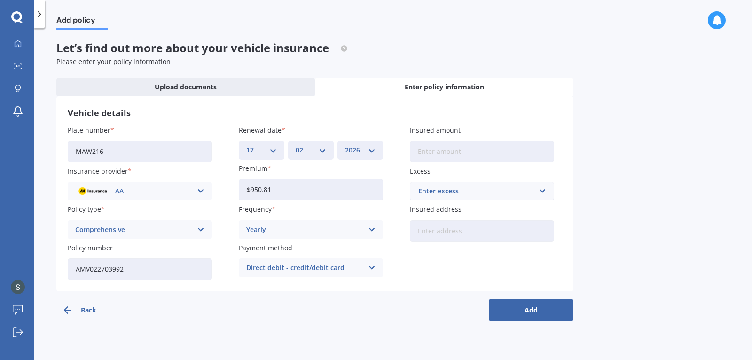
click at [481, 157] on input "Insured amount" at bounding box center [482, 152] width 144 height 22
drag, startPoint x: 457, startPoint y: 148, endPoint x: 453, endPoint y: 153, distance: 6.3
click at [457, 148] on input "Insured amount" at bounding box center [482, 152] width 144 height 22
type input "$27,300"
click at [661, 162] on div "Add policy Let’s find out more about your vehicle insurance Please enter your p…" at bounding box center [393, 195] width 718 height 331
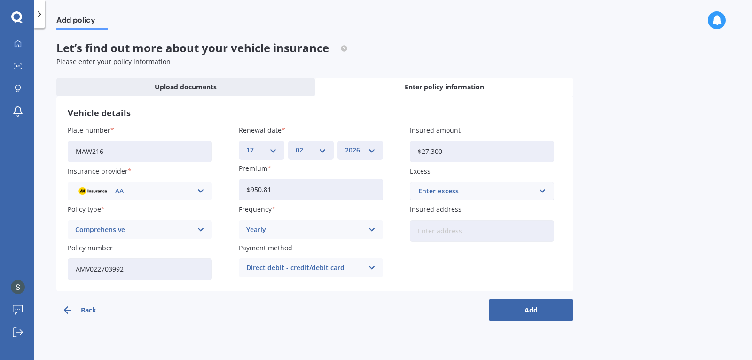
click at [459, 189] on div "Enter excess" at bounding box center [476, 191] width 116 height 10
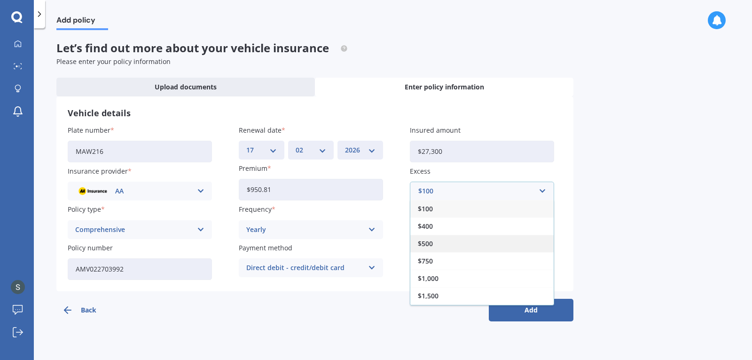
click at [434, 236] on div "$500" at bounding box center [481, 243] width 143 height 17
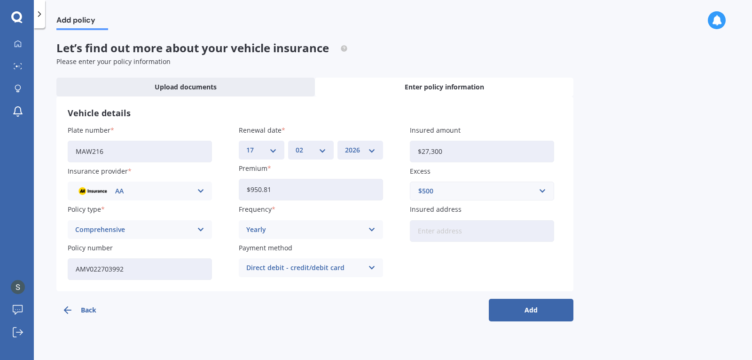
click at [479, 228] on input "Insured address" at bounding box center [482, 231] width 144 height 22
drag, startPoint x: 491, startPoint y: 231, endPoint x: 624, endPoint y: 235, distance: 133.1
click at [624, 235] on div "Add policy Let’s find out more about your vehicle insurance Please enter your p…" at bounding box center [393, 195] width 718 height 331
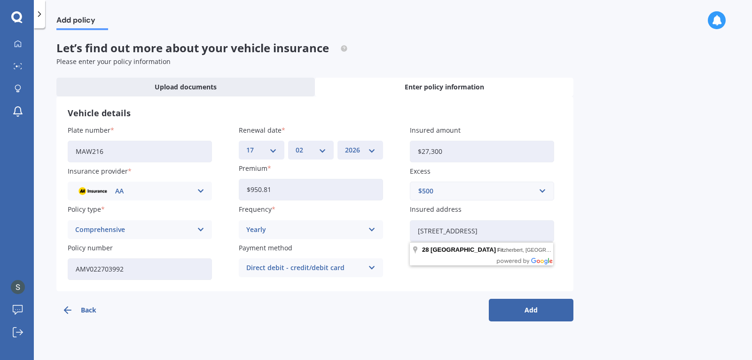
type input "[STREET_ADDRESS]"
click at [536, 307] on button "Add" at bounding box center [531, 309] width 85 height 23
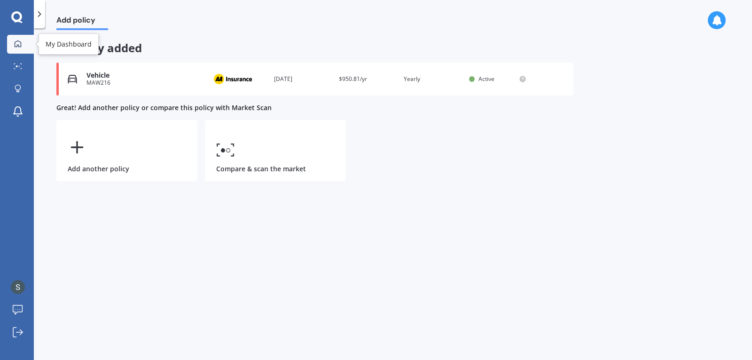
click at [20, 48] on div at bounding box center [18, 44] width 14 height 8
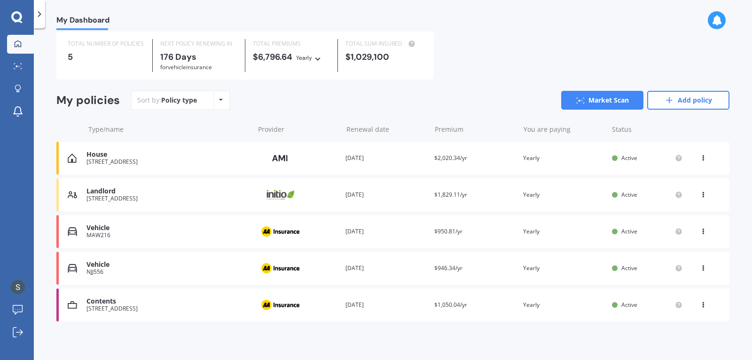
scroll to position [29, 0]
click at [152, 164] on div "[STREET_ADDRESS]" at bounding box center [167, 160] width 163 height 7
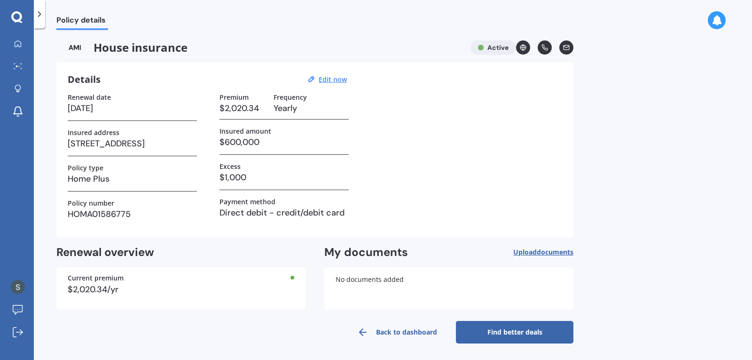
scroll to position [1, 0]
